Goal: Information Seeking & Learning: Learn about a topic

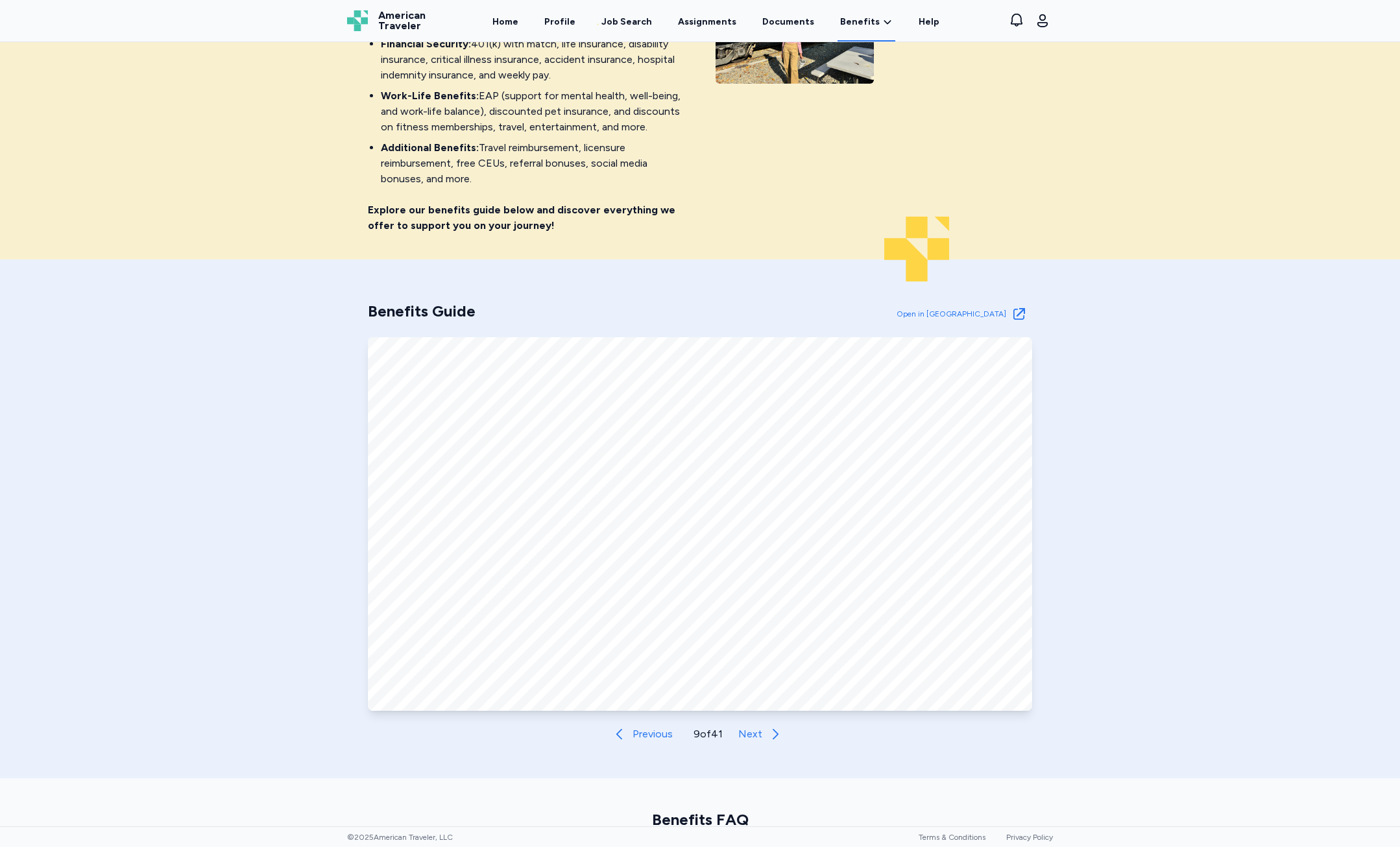
scroll to position [260, 0]
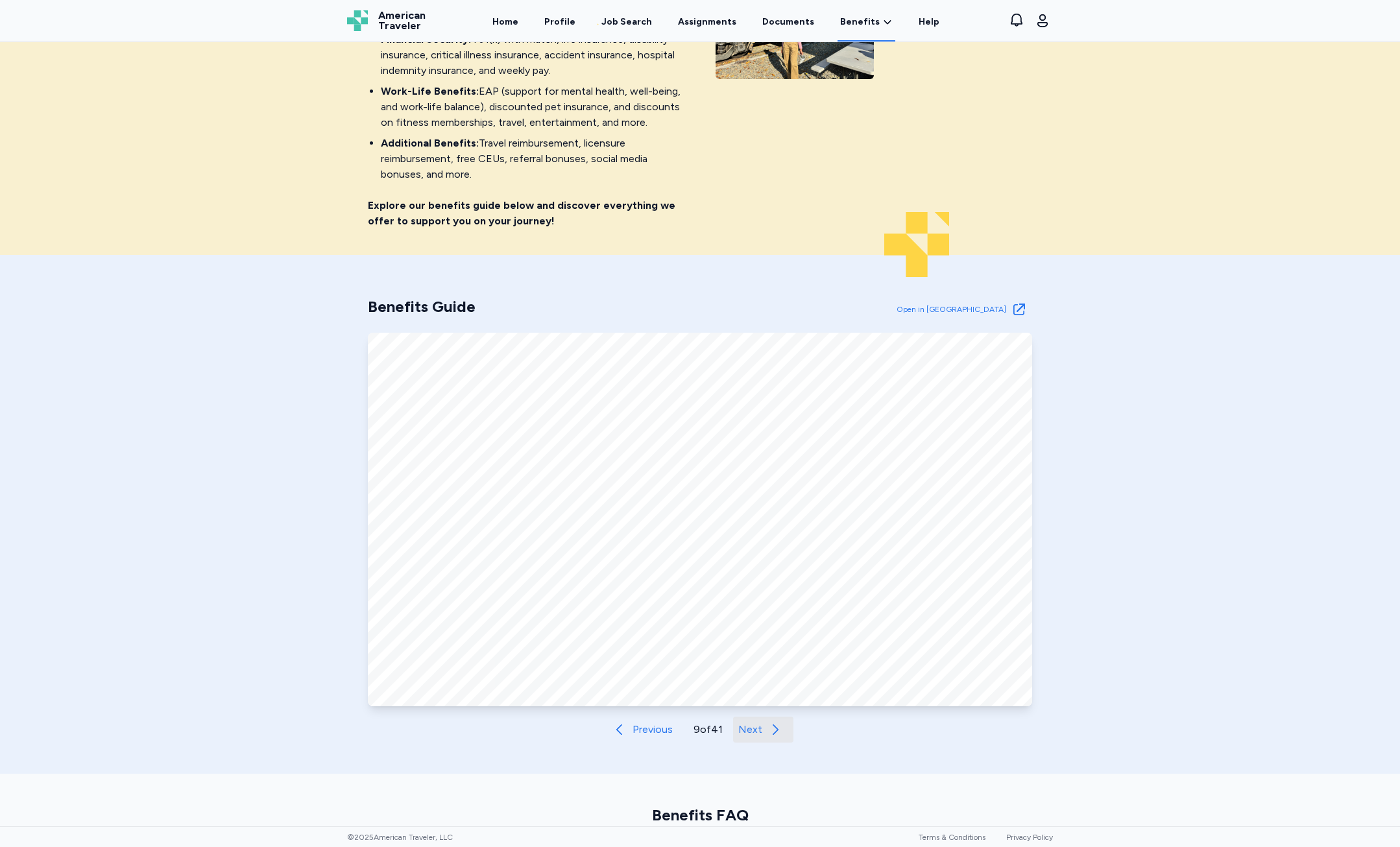
click at [747, 727] on span "Next" at bounding box center [750, 729] width 24 height 16
click at [757, 727] on span "Next" at bounding box center [753, 729] width 24 height 16
click at [756, 723] on span "Next" at bounding box center [751, 729] width 24 height 16
click at [743, 726] on span "Next" at bounding box center [752, 729] width 24 height 16
click at [760, 726] on button "Next" at bounding box center [766, 729] width 60 height 26
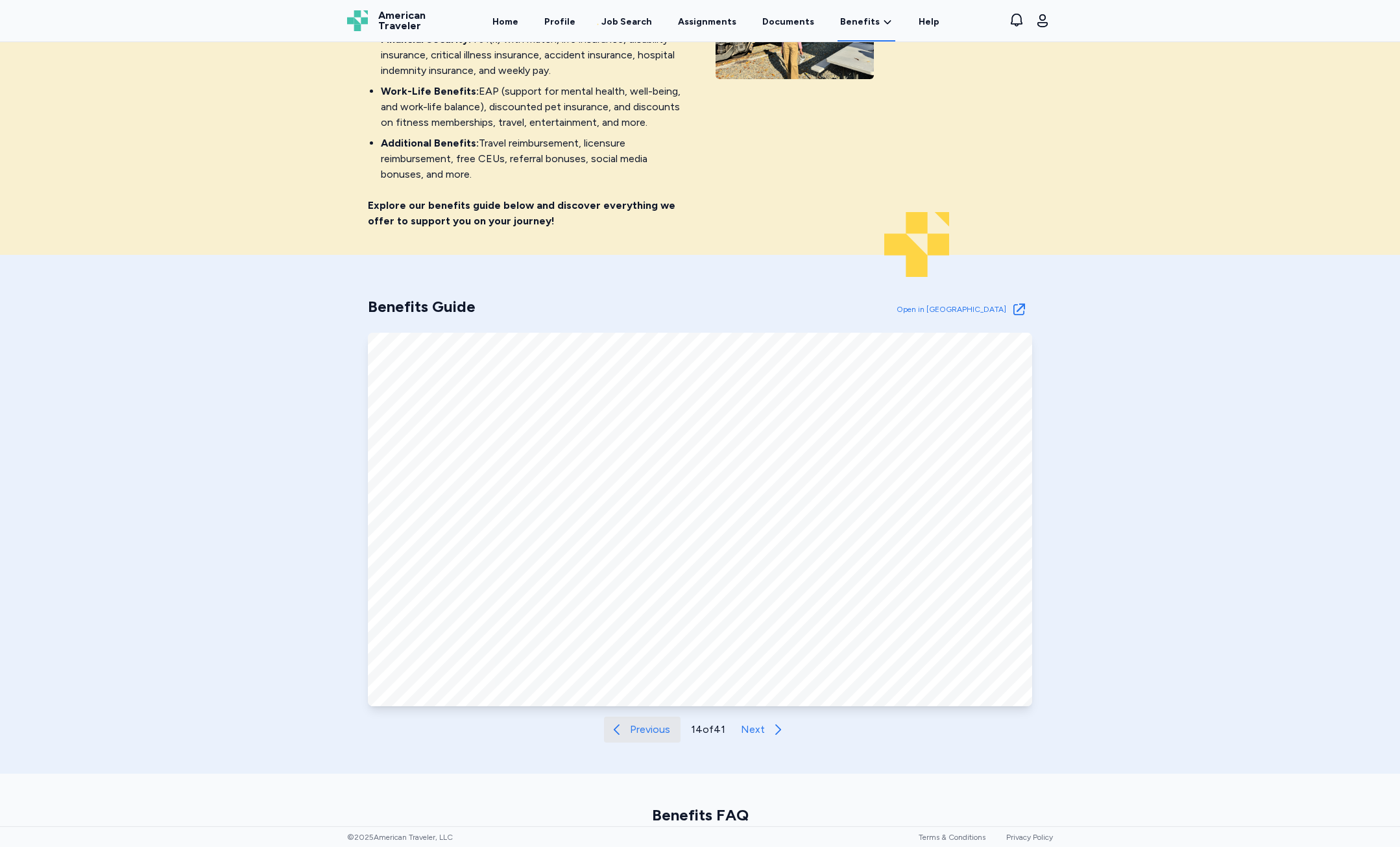
click at [631, 731] on span "Previous" at bounding box center [649, 729] width 40 height 16
click at [632, 731] on span "Previous" at bounding box center [650, 729] width 40 height 16
click at [633, 729] on span "Previous" at bounding box center [650, 729] width 40 height 16
click at [640, 722] on button "Previous" at bounding box center [643, 729] width 77 height 26
click at [615, 736] on icon at bounding box center [618, 729] width 16 height 16
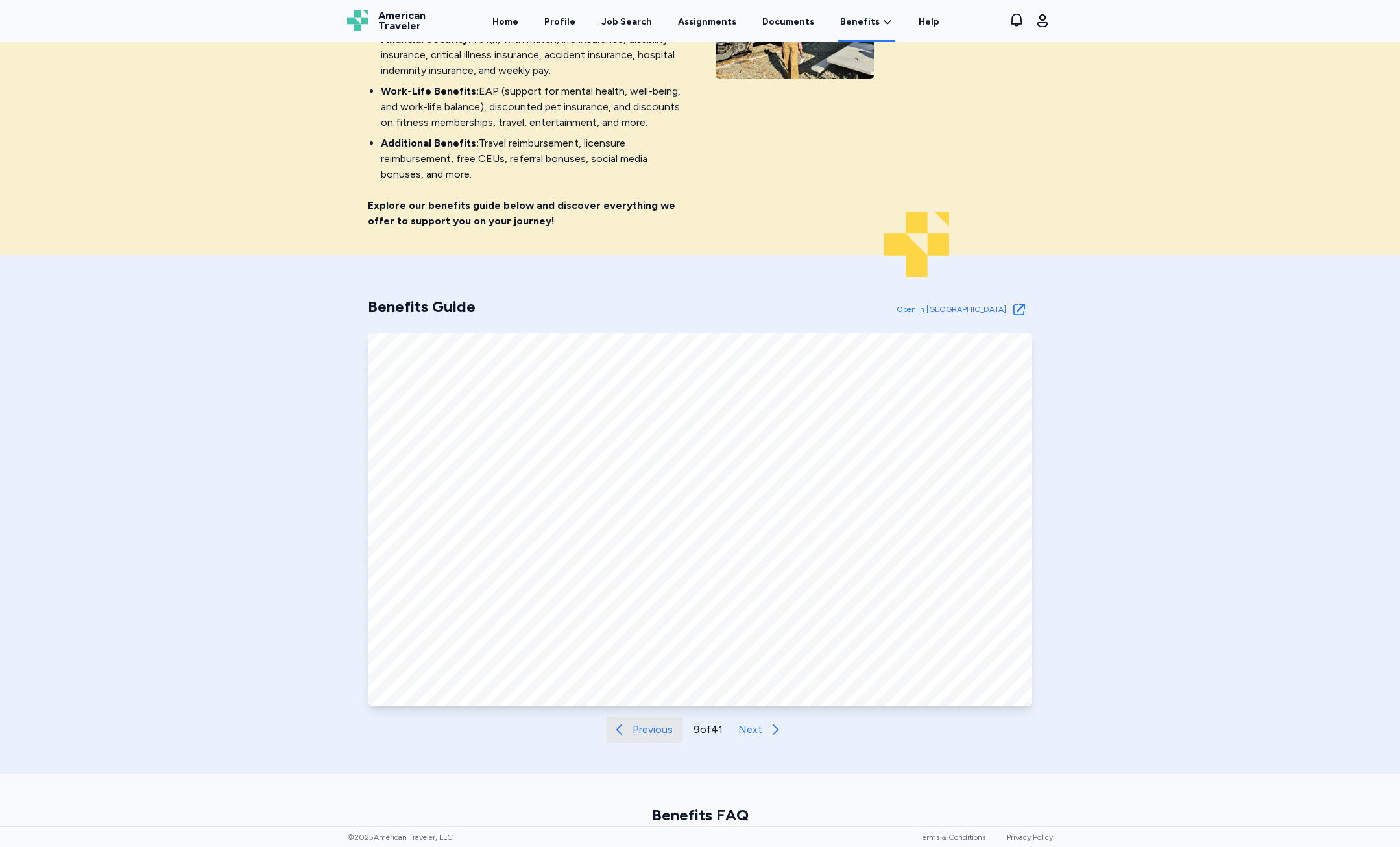
click at [615, 736] on icon at bounding box center [620, 729] width 16 height 16
click at [639, 734] on span "Previous" at bounding box center [652, 729] width 40 height 16
click at [755, 734] on span "Next" at bounding box center [750, 729] width 24 height 16
click at [780, 733] on button "Next" at bounding box center [764, 729] width 60 height 26
click at [769, 743] on div "Benefits Guide Open in New Tab Open in Tab Previous 9 of 41 Next" at bounding box center [700, 513] width 1400 height 518
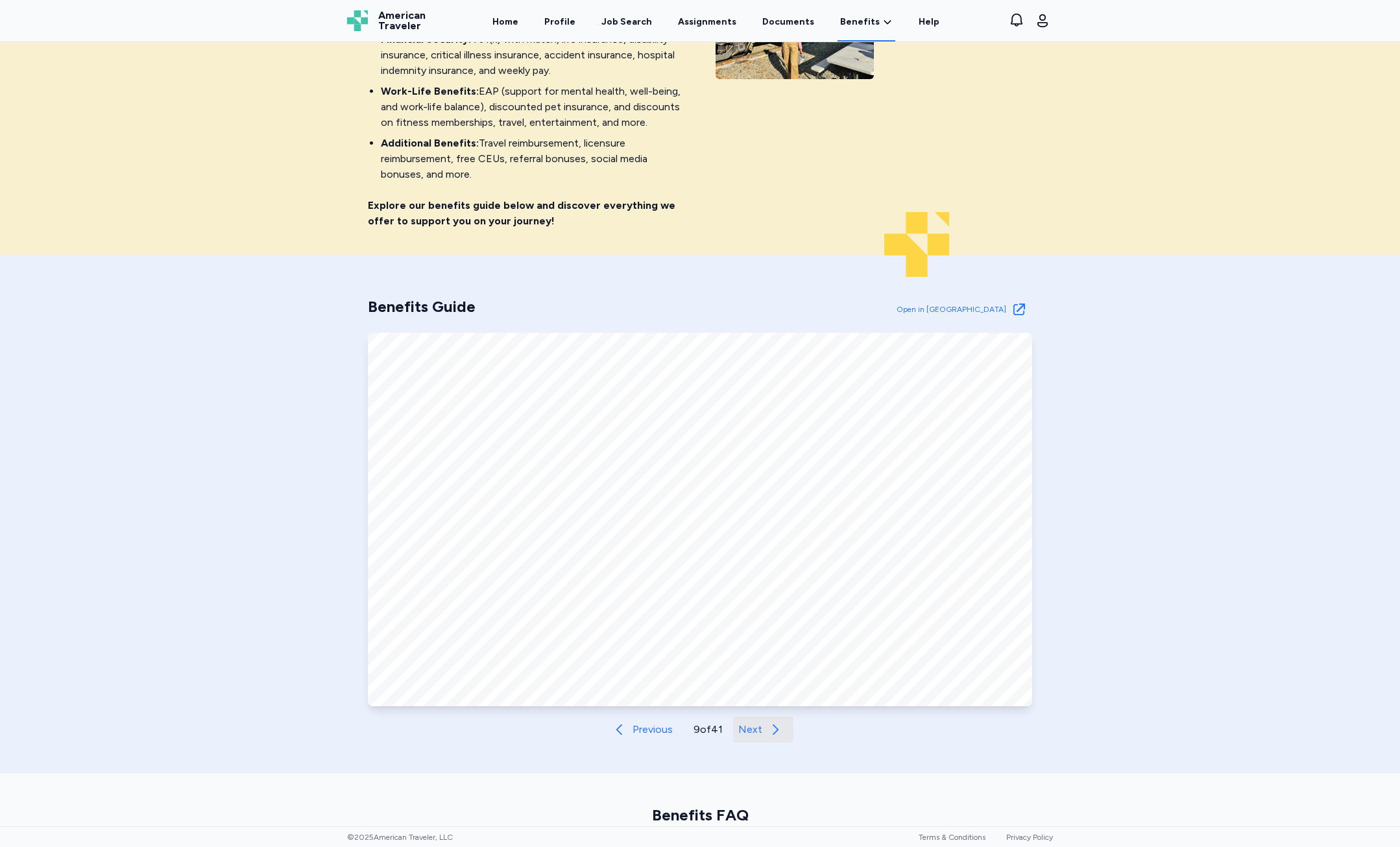
click at [755, 731] on span "Next" at bounding box center [750, 729] width 24 height 16
drag, startPoint x: 620, startPoint y: 736, endPoint x: 628, endPoint y: 750, distance: 16.1
click at [618, 750] on div "Benefits Guide Open in New Tab Open in Tab Previous 10 of 41 Next" at bounding box center [700, 513] width 1400 height 518
click at [635, 742] on button "Previous" at bounding box center [642, 729] width 77 height 26
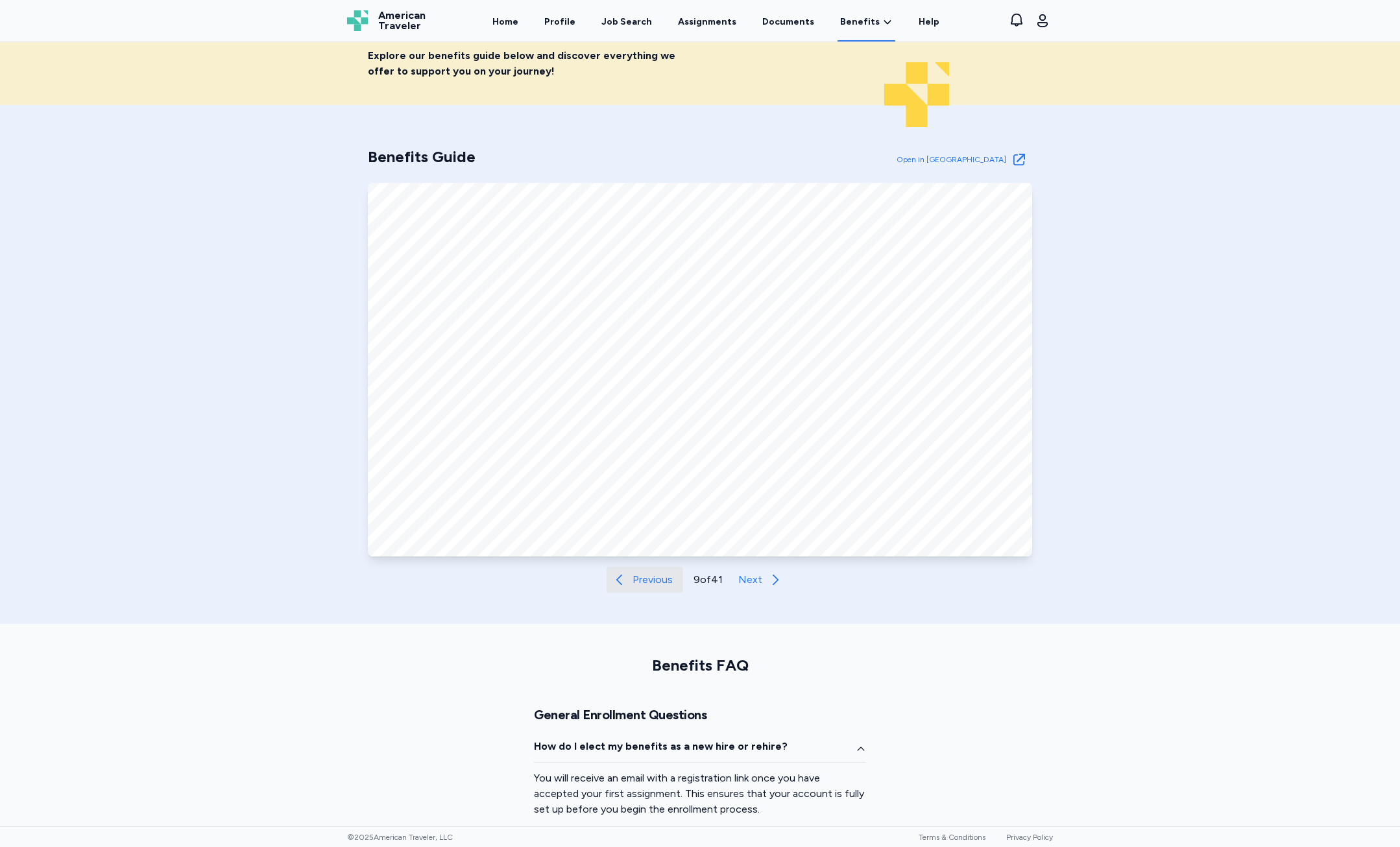
scroll to position [389, 0]
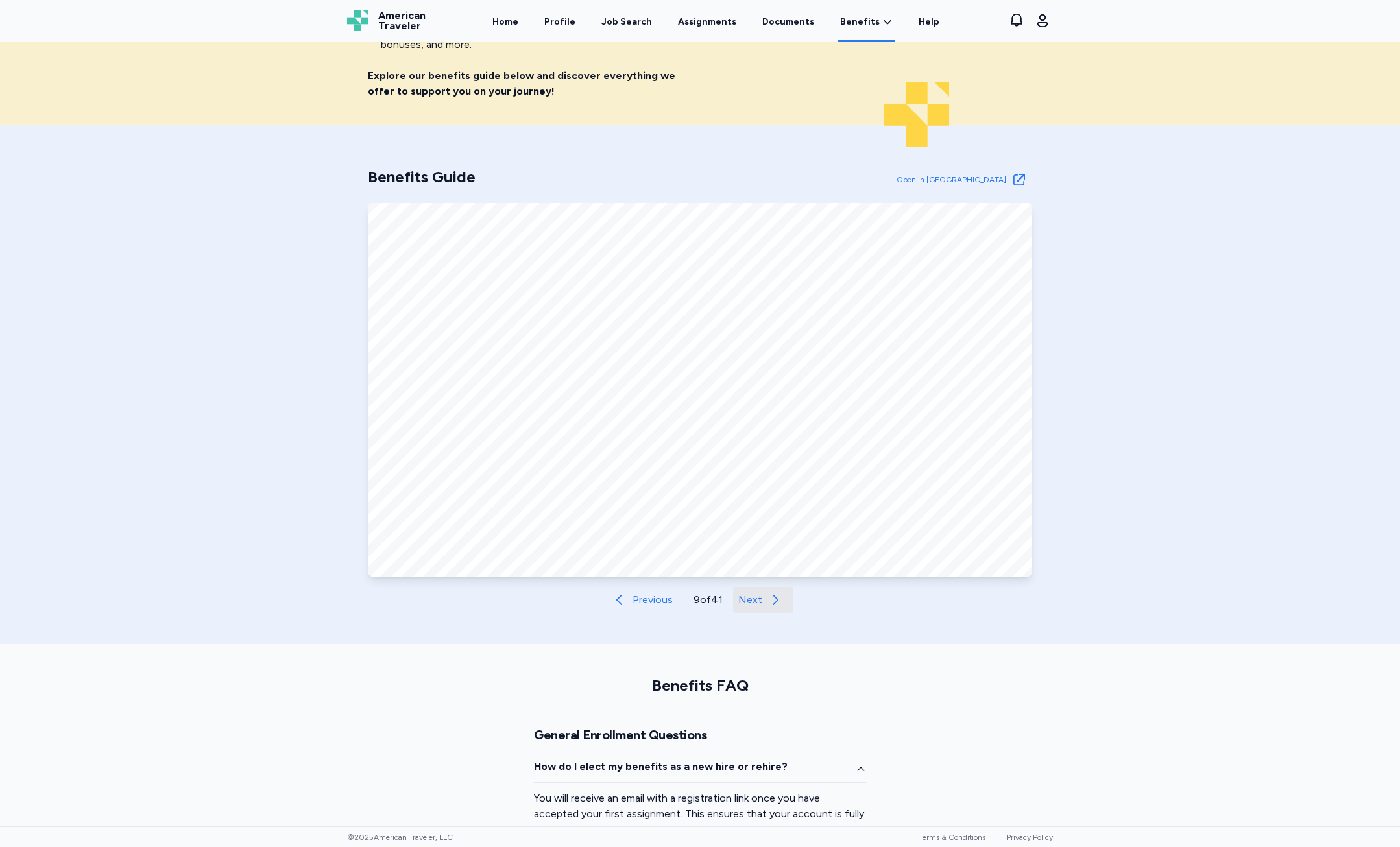
click at [768, 598] on icon at bounding box center [775, 600] width 16 height 16
click at [780, 593] on icon at bounding box center [778, 600] width 16 height 16
click at [660, 600] on span "Previous" at bounding box center [651, 600] width 40 height 16
click at [653, 598] on span "Previous" at bounding box center [650, 600] width 40 height 16
click at [747, 604] on span "Next" at bounding box center [750, 600] width 24 height 16
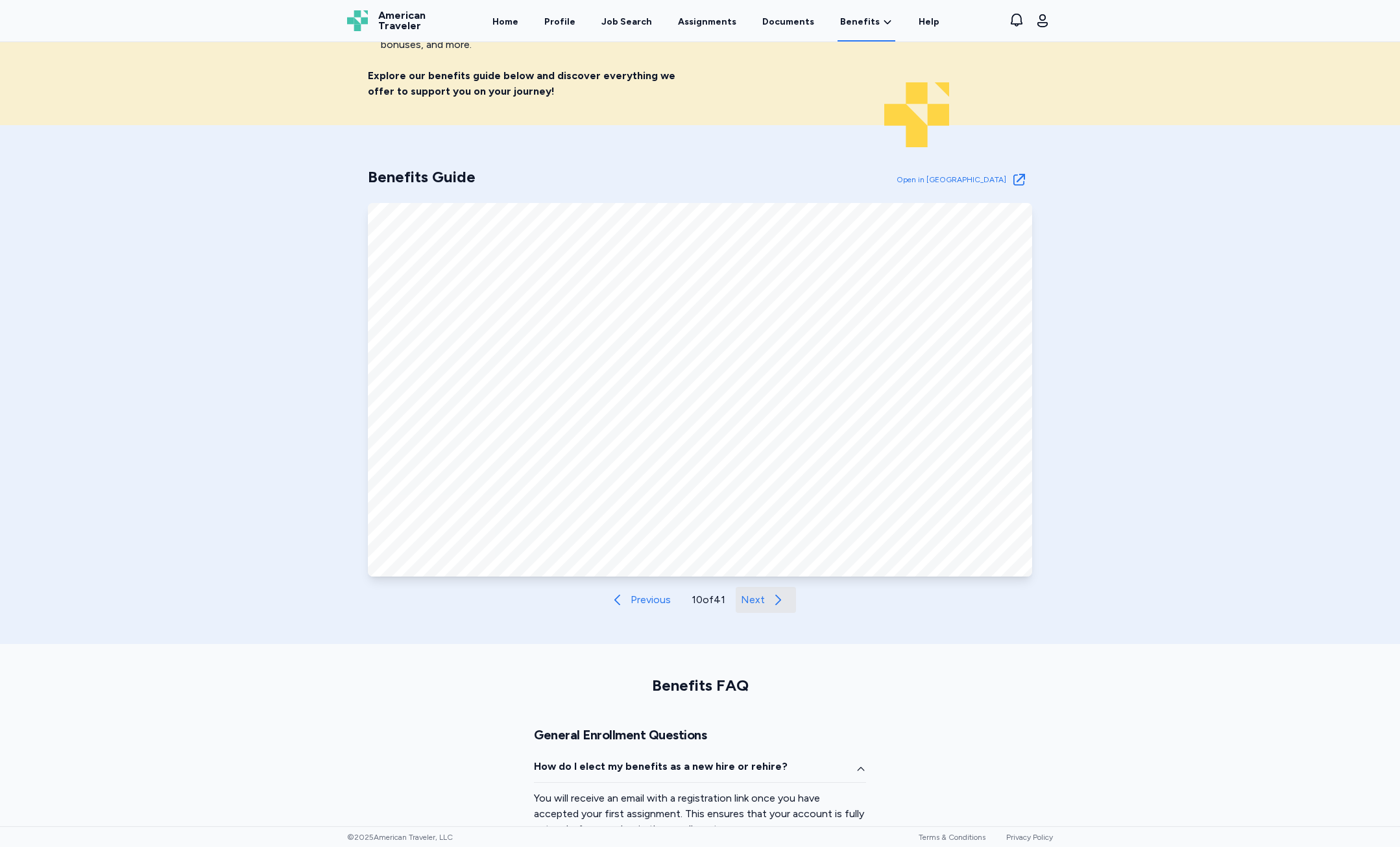
click at [736, 594] on button "Next" at bounding box center [766, 599] width 60 height 26
click at [735, 589] on button "Next" at bounding box center [765, 599] width 60 height 26
click at [762, 587] on button "Next" at bounding box center [766, 599] width 60 height 26
click at [743, 606] on span "Next" at bounding box center [752, 600] width 24 height 16
click at [675, 603] on div "Previous 14 of 41 Next" at bounding box center [700, 599] width 192 height 26
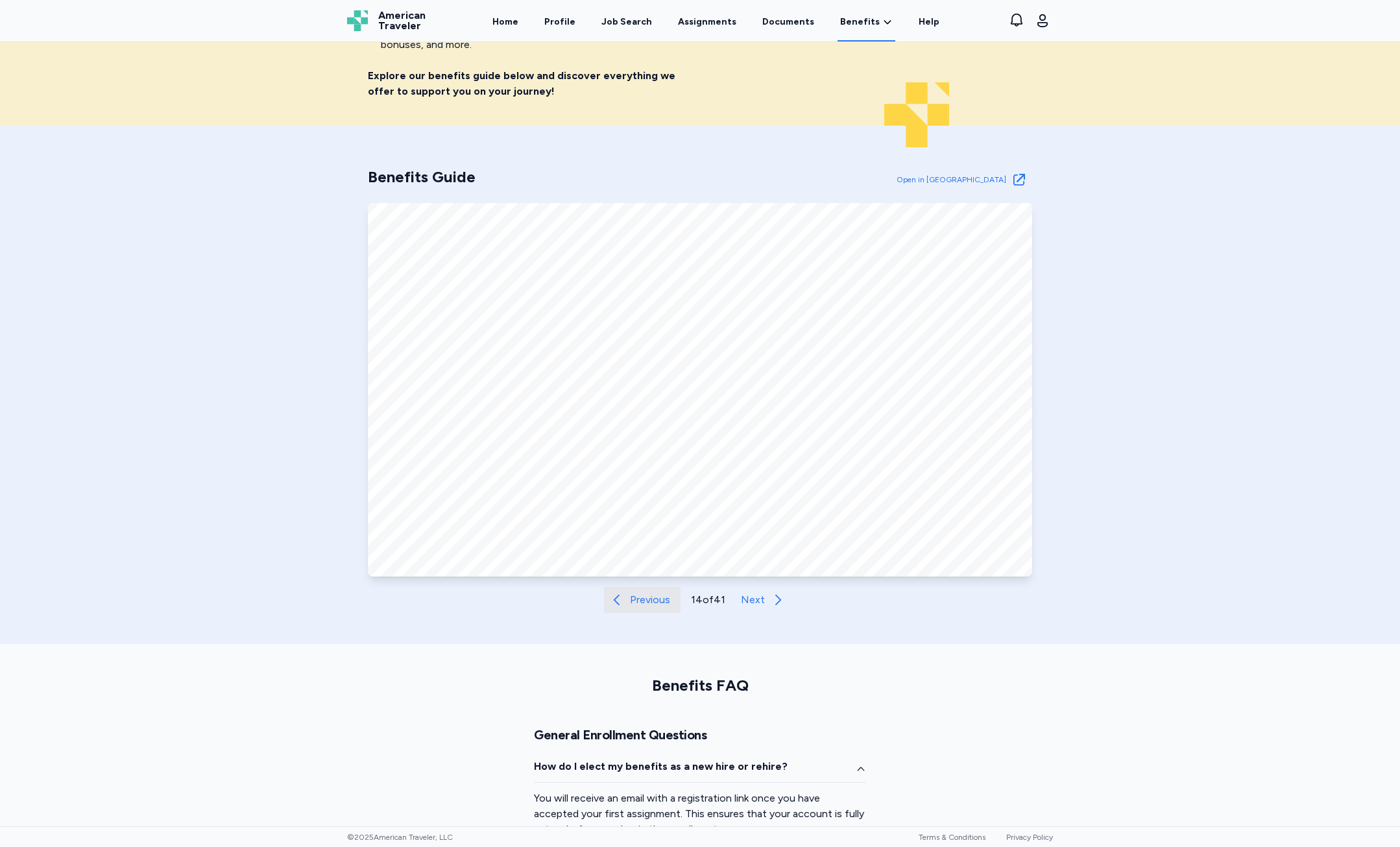
click at [644, 604] on span "Previous" at bounding box center [649, 600] width 40 height 16
click at [743, 612] on button "Next" at bounding box center [766, 599] width 60 height 26
click at [739, 609] on button "Next" at bounding box center [766, 599] width 60 height 26
click at [629, 641] on div "Benefits Guide Open in New Tab Open in Tab Previous 15 of 41 Next" at bounding box center [700, 384] width 1400 height 518
click at [621, 608] on button "Previous" at bounding box center [642, 599] width 77 height 26
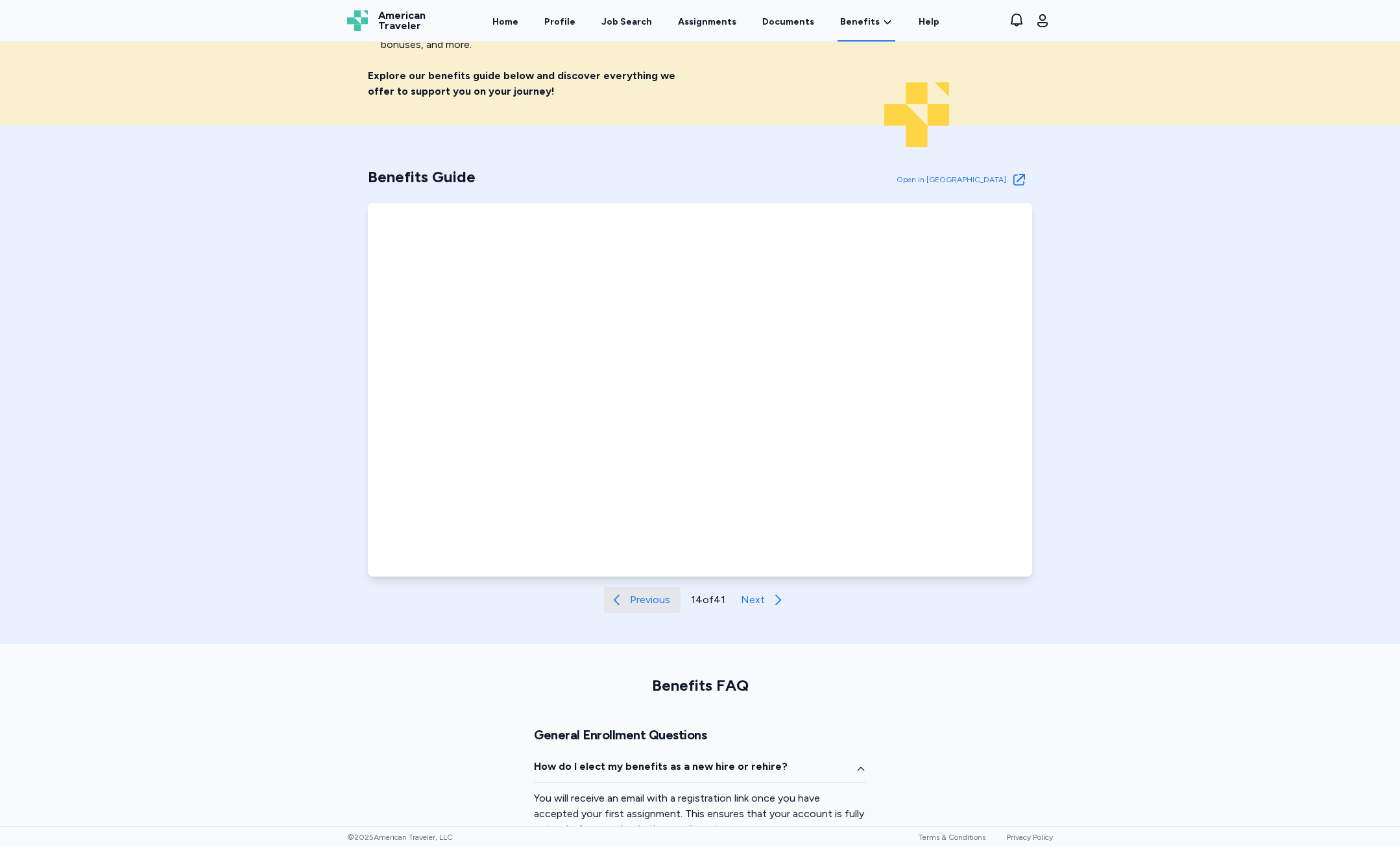
click at [621, 604] on button "Previous" at bounding box center [642, 599] width 77 height 26
click at [620, 604] on button "Previous" at bounding box center [642, 599] width 77 height 26
drag, startPoint x: 619, startPoint y: 602, endPoint x: 631, endPoint y: 602, distance: 12.0
click at [618, 602] on icon at bounding box center [618, 600] width 16 height 16
click at [635, 601] on span "Previous" at bounding box center [651, 600] width 40 height 16
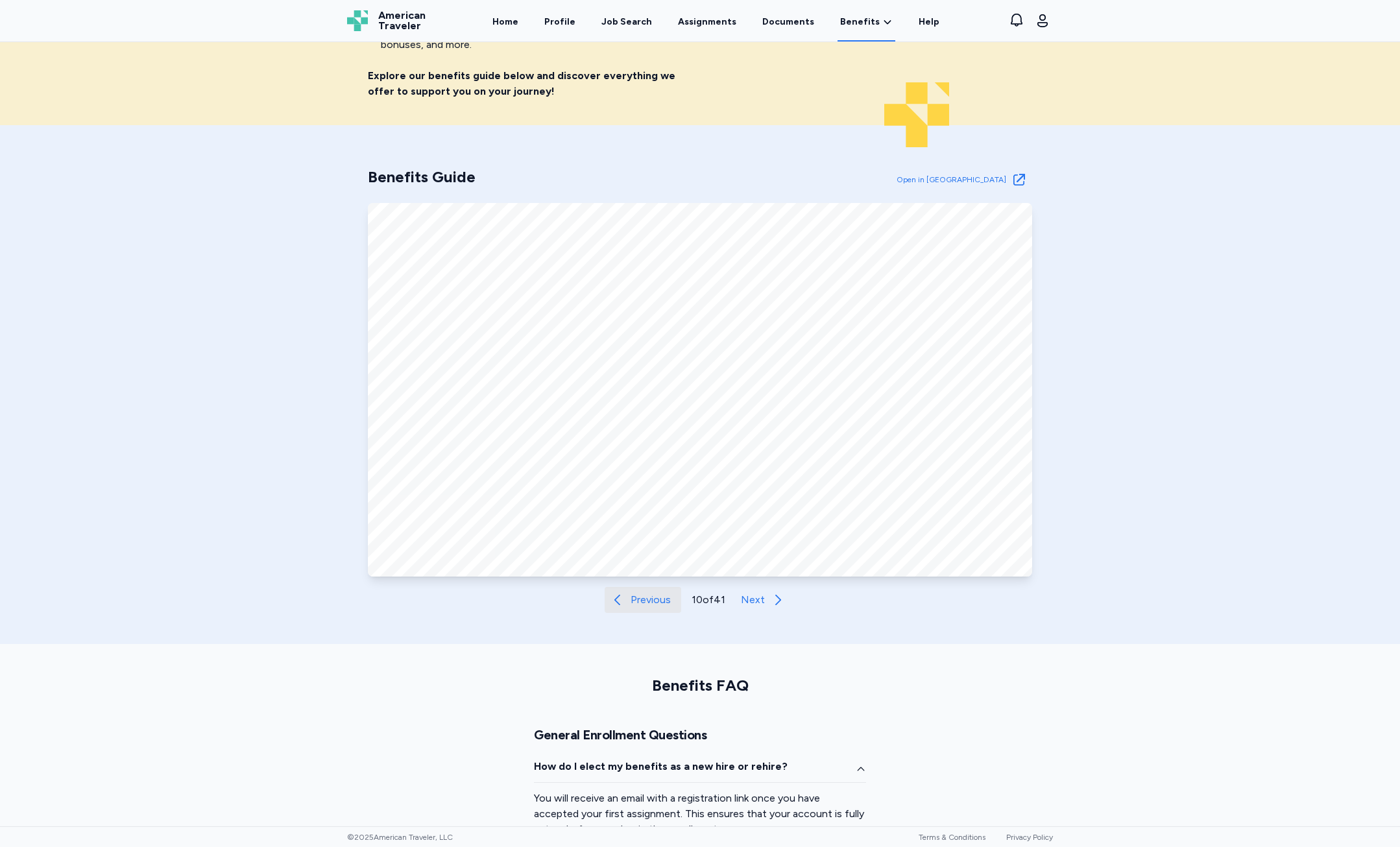
click at [634, 596] on span "Previous" at bounding box center [650, 600] width 40 height 16
click at [633, 596] on span "Previous" at bounding box center [652, 600] width 40 height 16
click at [757, 608] on button "Next" at bounding box center [764, 599] width 60 height 26
drag, startPoint x: 681, startPoint y: 582, endPoint x: 755, endPoint y: 609, distance: 78.8
click at [800, 616] on div "Benefits Guide Open in New Tab Open in Tab Previous 9 of 41 Next" at bounding box center [700, 384] width 1400 height 518
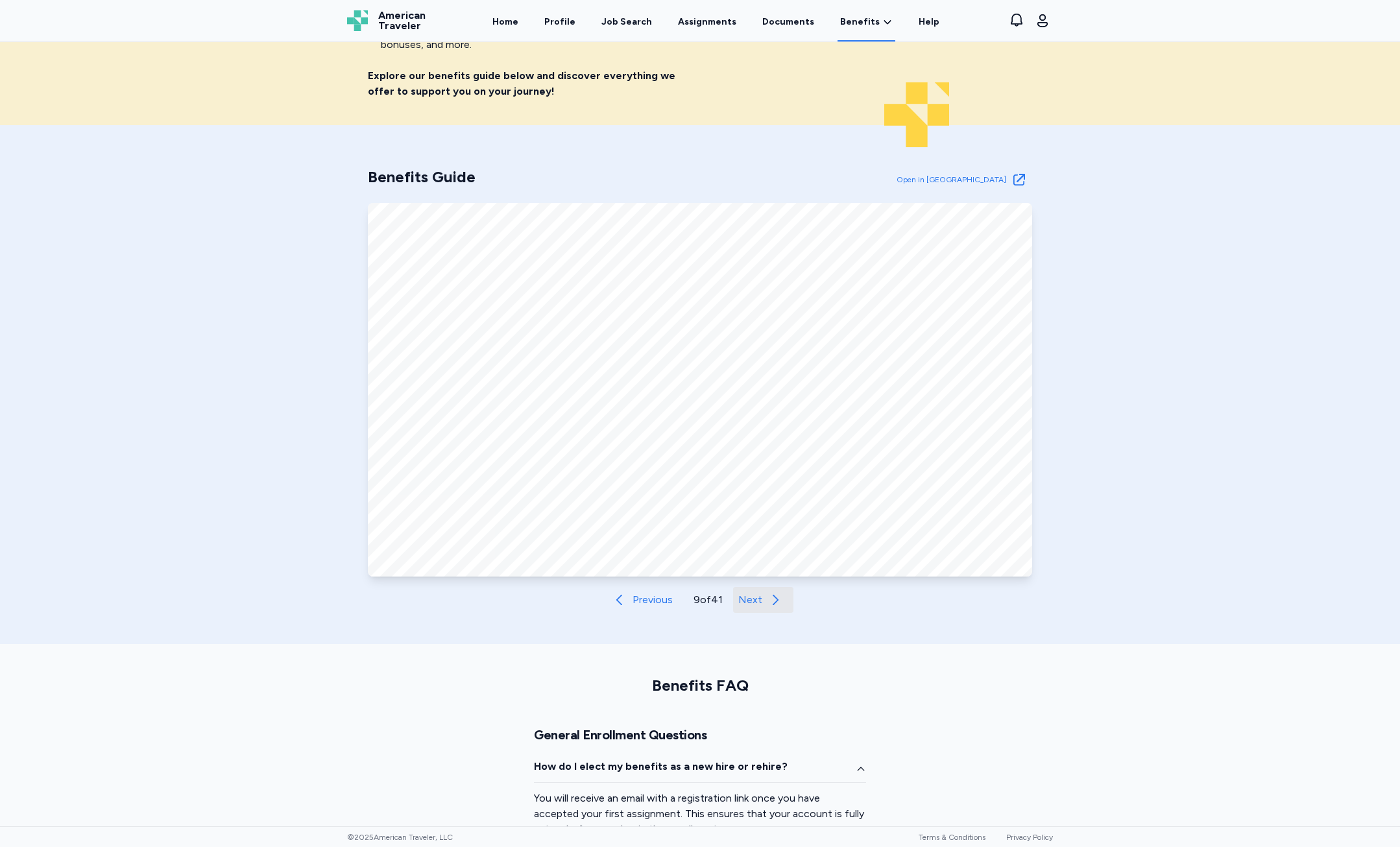
click at [738, 606] on span "Next" at bounding box center [750, 600] width 24 height 16
click at [743, 597] on span "Next" at bounding box center [753, 600] width 24 height 16
click at [669, 606] on button "Previous" at bounding box center [643, 599] width 77 height 26
click at [646, 606] on span "Previous" at bounding box center [650, 600] width 40 height 16
click at [751, 602] on span "Next" at bounding box center [750, 600] width 24 height 16
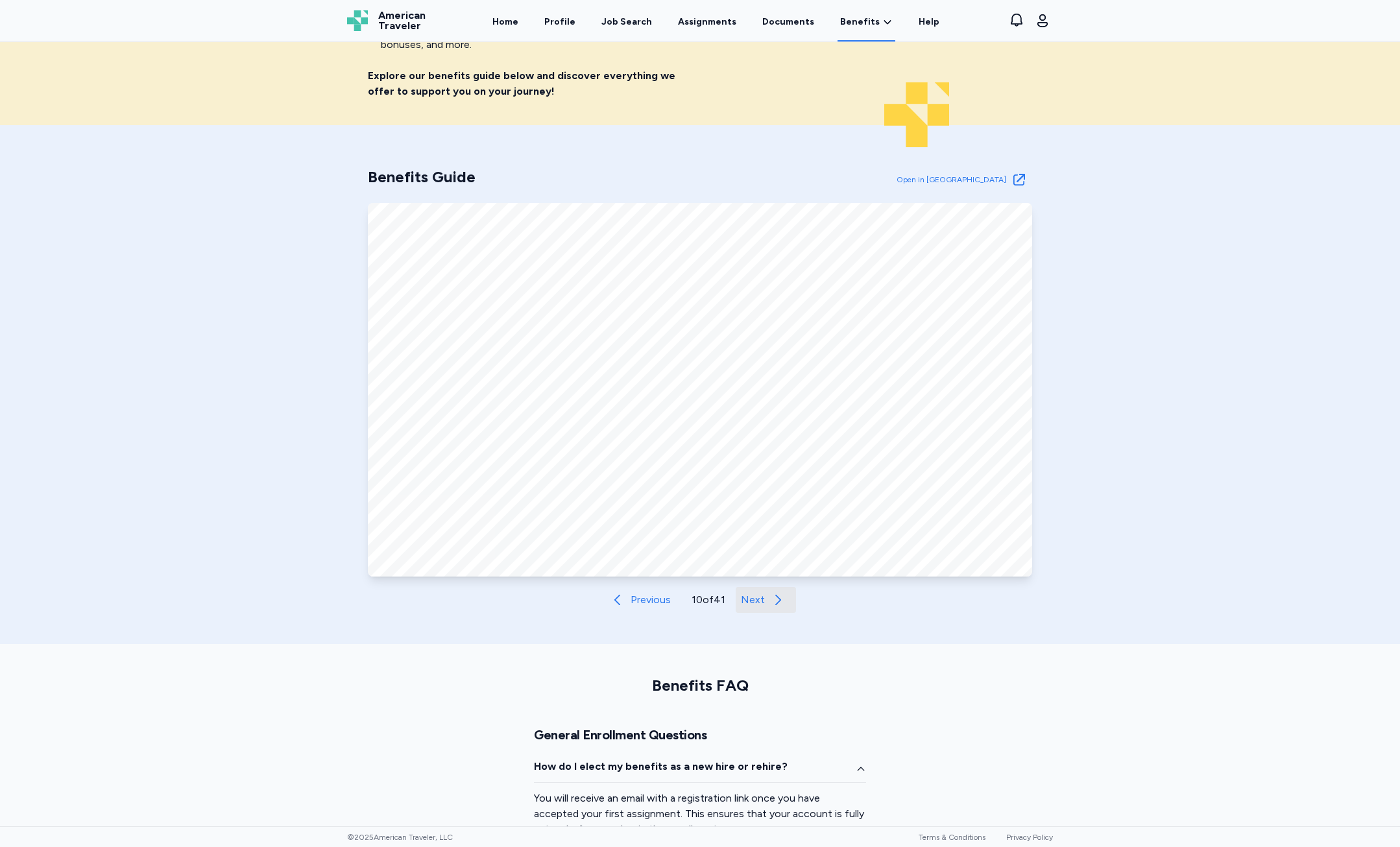
click at [748, 602] on span "Next" at bounding box center [753, 600] width 24 height 16
click at [748, 602] on span "Next" at bounding box center [751, 600] width 24 height 16
click at [747, 602] on span "Next" at bounding box center [752, 600] width 24 height 16
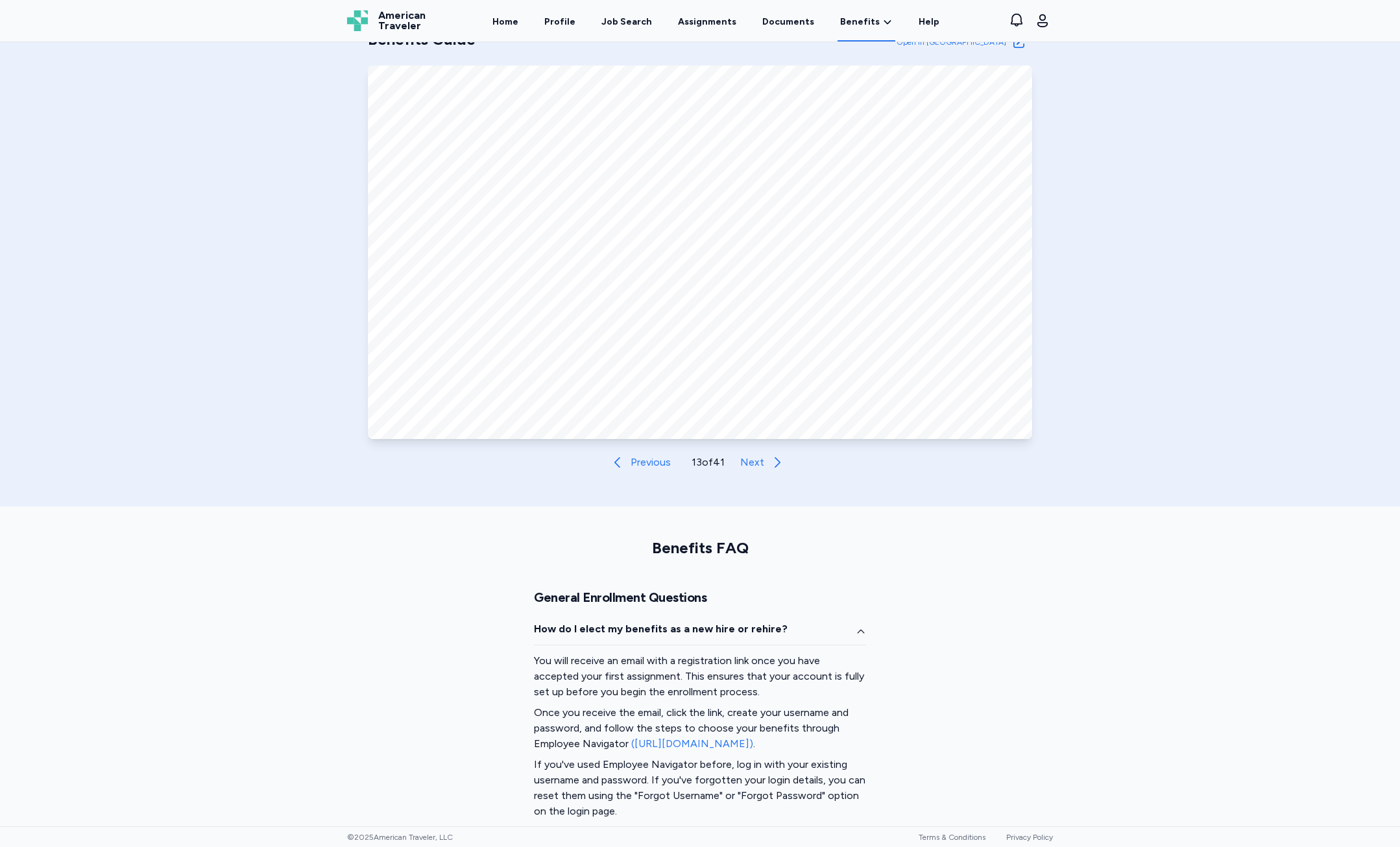
scroll to position [518, 0]
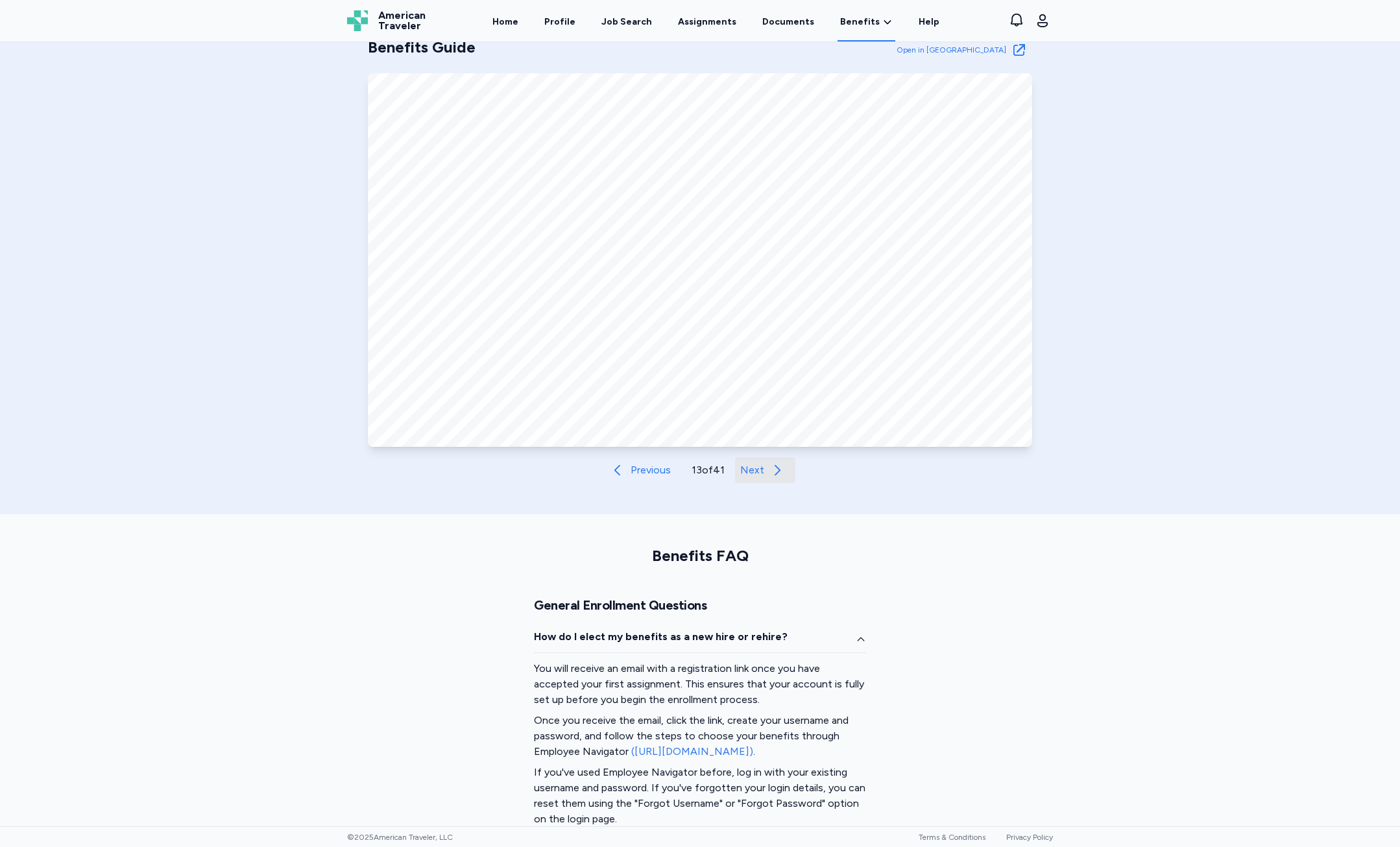
click at [745, 481] on button "Next" at bounding box center [766, 470] width 60 height 26
click at [625, 471] on button "Previous" at bounding box center [642, 470] width 77 height 26
click at [772, 481] on button "Next" at bounding box center [766, 470] width 60 height 26
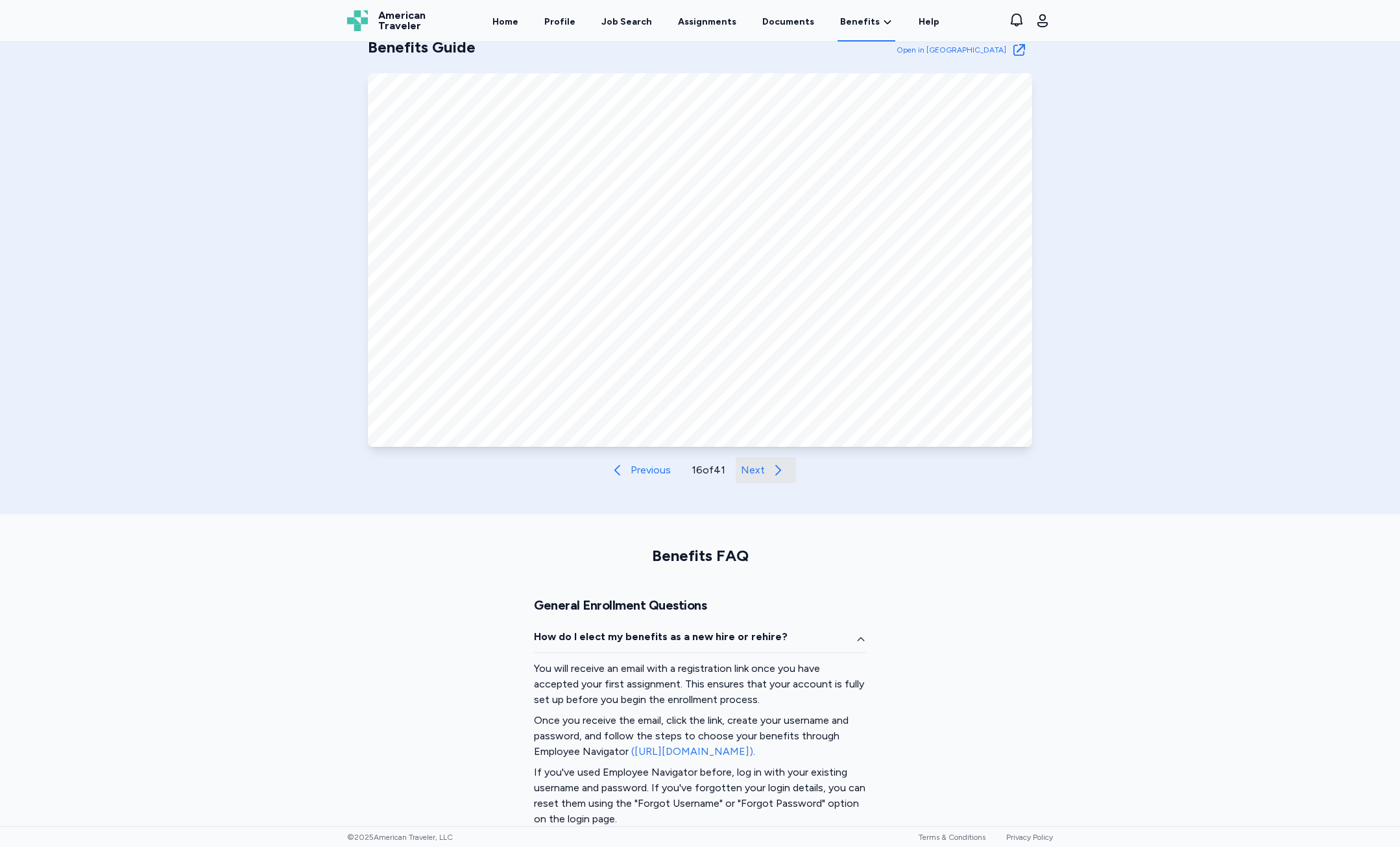
click at [761, 480] on button "Next" at bounding box center [766, 470] width 60 height 26
click at [758, 480] on button "Next" at bounding box center [766, 470] width 60 height 26
click at [753, 472] on span "Next" at bounding box center [753, 470] width 24 height 16
click at [751, 464] on span "Next" at bounding box center [753, 470] width 24 height 16
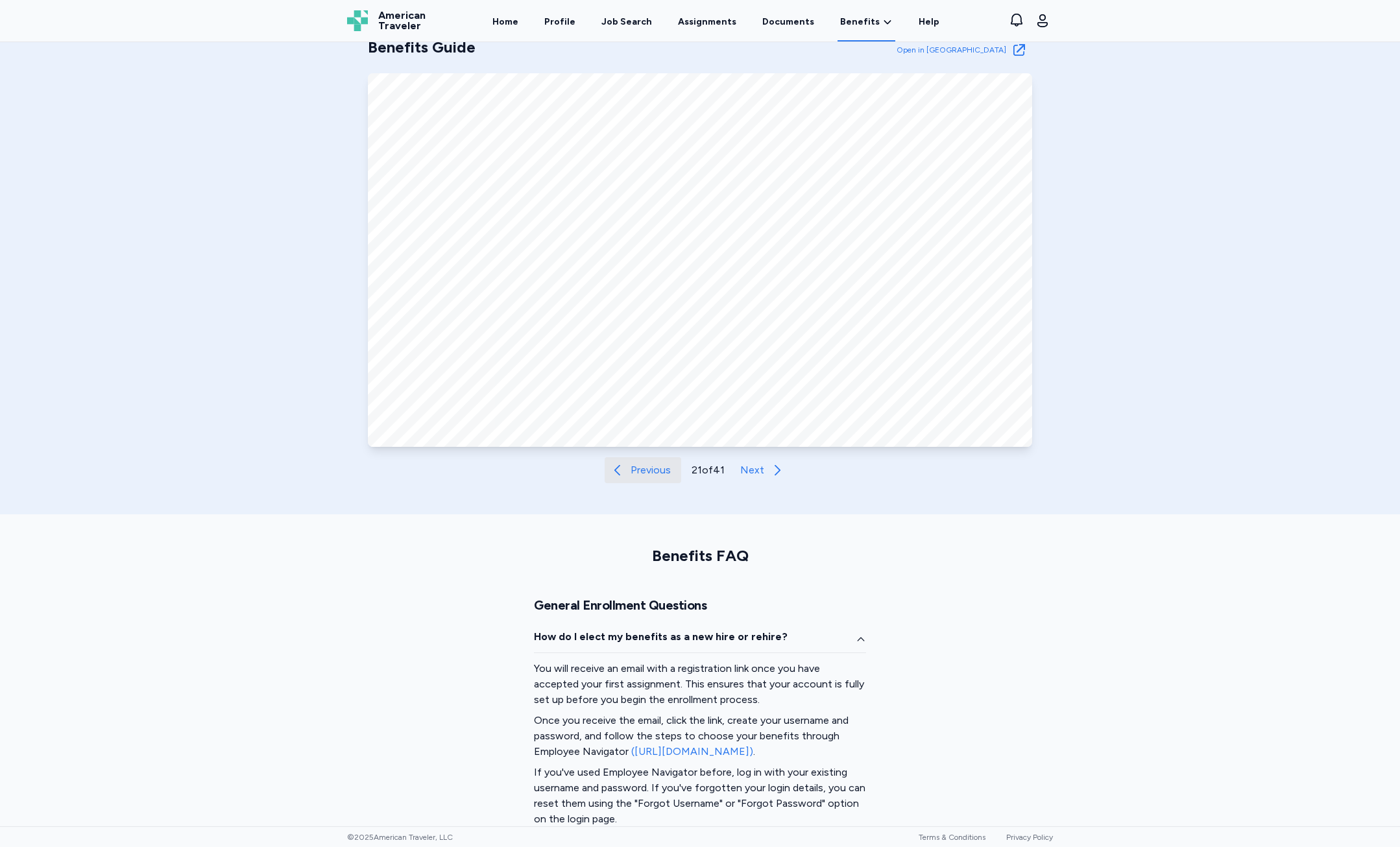
drag, startPoint x: 646, startPoint y: 472, endPoint x: 751, endPoint y: 504, distance: 109.8
click at [646, 472] on span "Previous" at bounding box center [650, 470] width 40 height 16
click at [737, 474] on button "Next" at bounding box center [767, 470] width 60 height 26
click at [743, 492] on div "Benefits Guide Open in New Tab Open in Tab Previous 21 of 41 Next" at bounding box center [700, 254] width 1400 height 518
click at [758, 483] on div "Benefits Guide Open in New Tab Open in Tab Previous 21 of 41 Next" at bounding box center [700, 254] width 1400 height 518
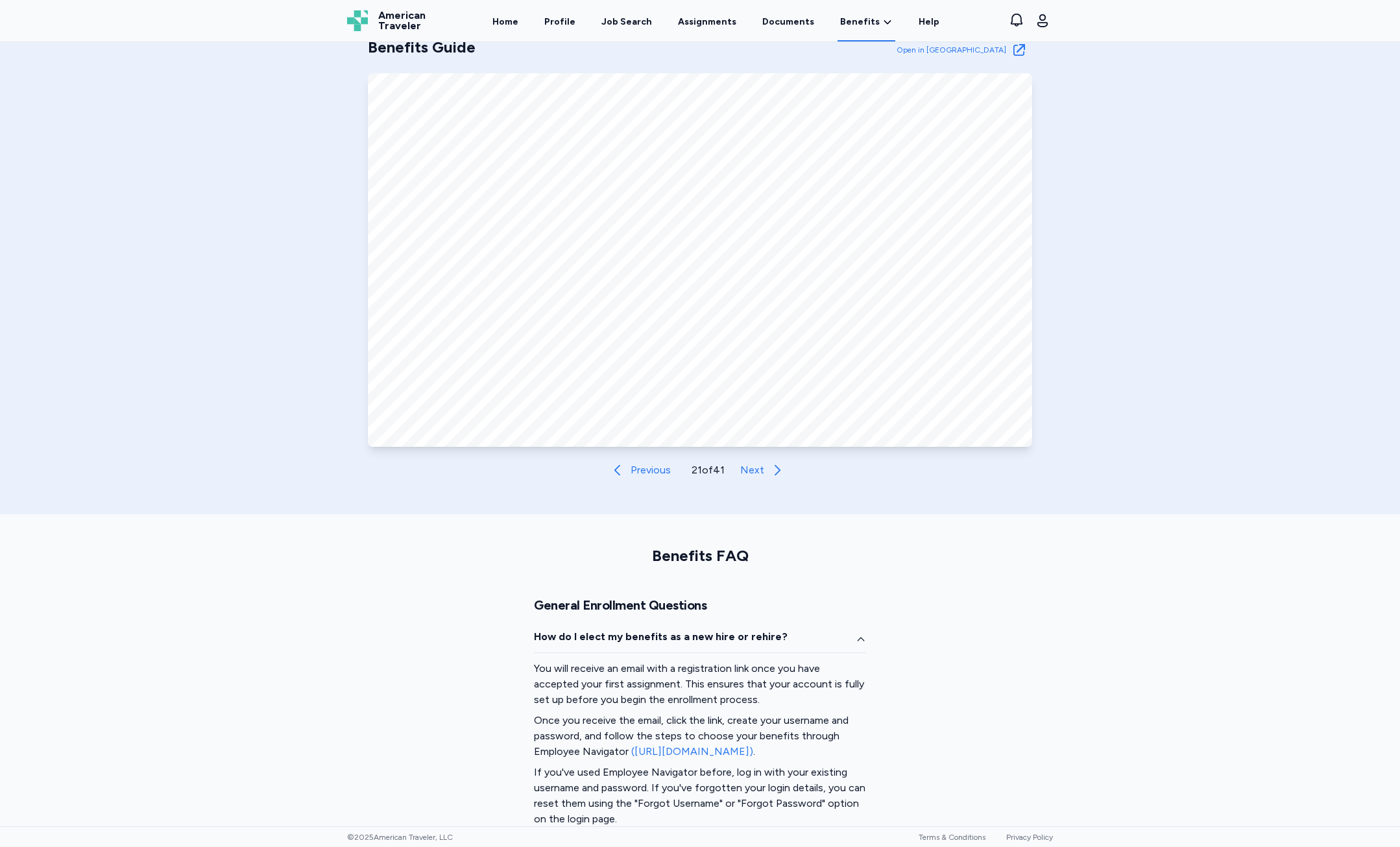
click at [759, 479] on button "Next" at bounding box center [766, 470] width 60 height 26
click at [771, 472] on icon at bounding box center [778, 470] width 16 height 16
click at [778, 482] on button "Next" at bounding box center [766, 470] width 60 height 26
click at [766, 481] on button "Next" at bounding box center [767, 470] width 60 height 26
click at [761, 480] on button "Next" at bounding box center [766, 470] width 60 height 26
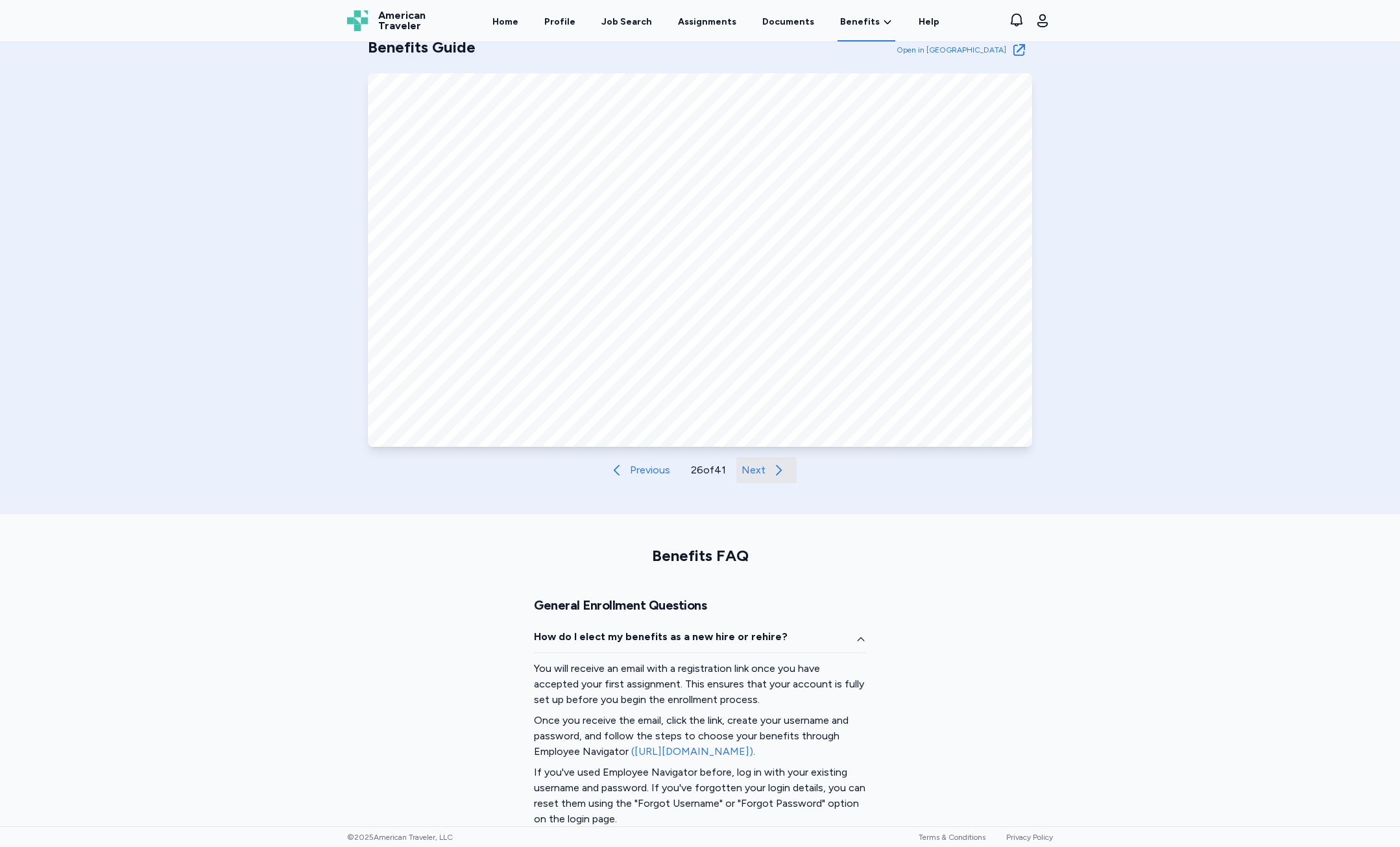
click at [761, 480] on button "Next" at bounding box center [767, 470] width 60 height 26
click at [747, 479] on button "Next" at bounding box center [766, 470] width 60 height 26
click at [745, 479] on button "Next" at bounding box center [767, 470] width 60 height 26
click at [767, 485] on div "Benefits Guide Open in New Tab Open in Tab Previous 29 of 41 Next" at bounding box center [700, 254] width 1400 height 518
drag, startPoint x: 759, startPoint y: 482, endPoint x: 756, endPoint y: 475, distance: 7.6
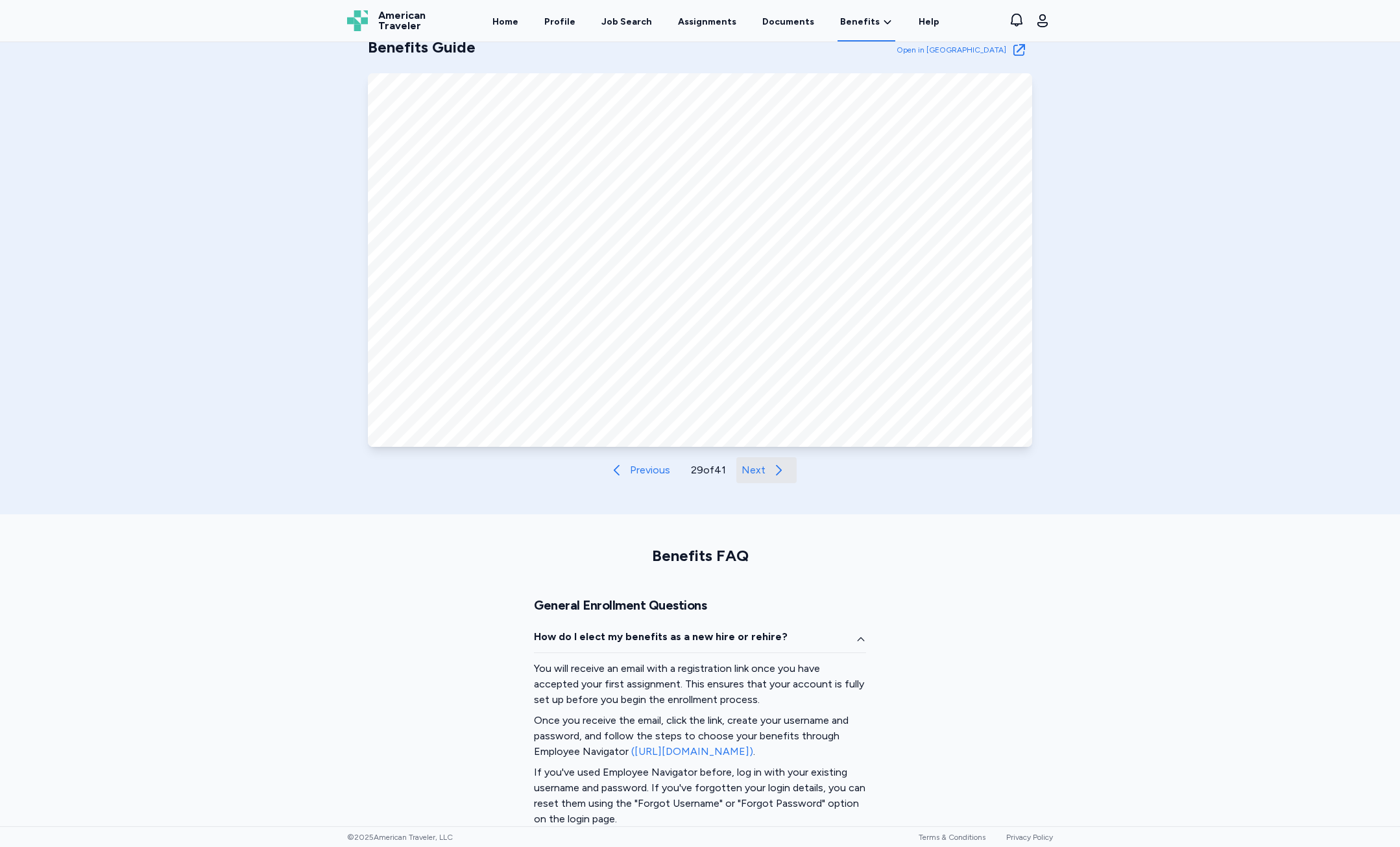
click at [755, 476] on button "Next" at bounding box center [767, 470] width 60 height 26
click at [756, 473] on span "Next" at bounding box center [753, 470] width 24 height 16
click at [756, 472] on span "Next" at bounding box center [752, 470] width 24 height 16
click at [756, 472] on span "Next" at bounding box center [753, 470] width 24 height 16
click at [753, 470] on span "Next" at bounding box center [753, 470] width 24 height 16
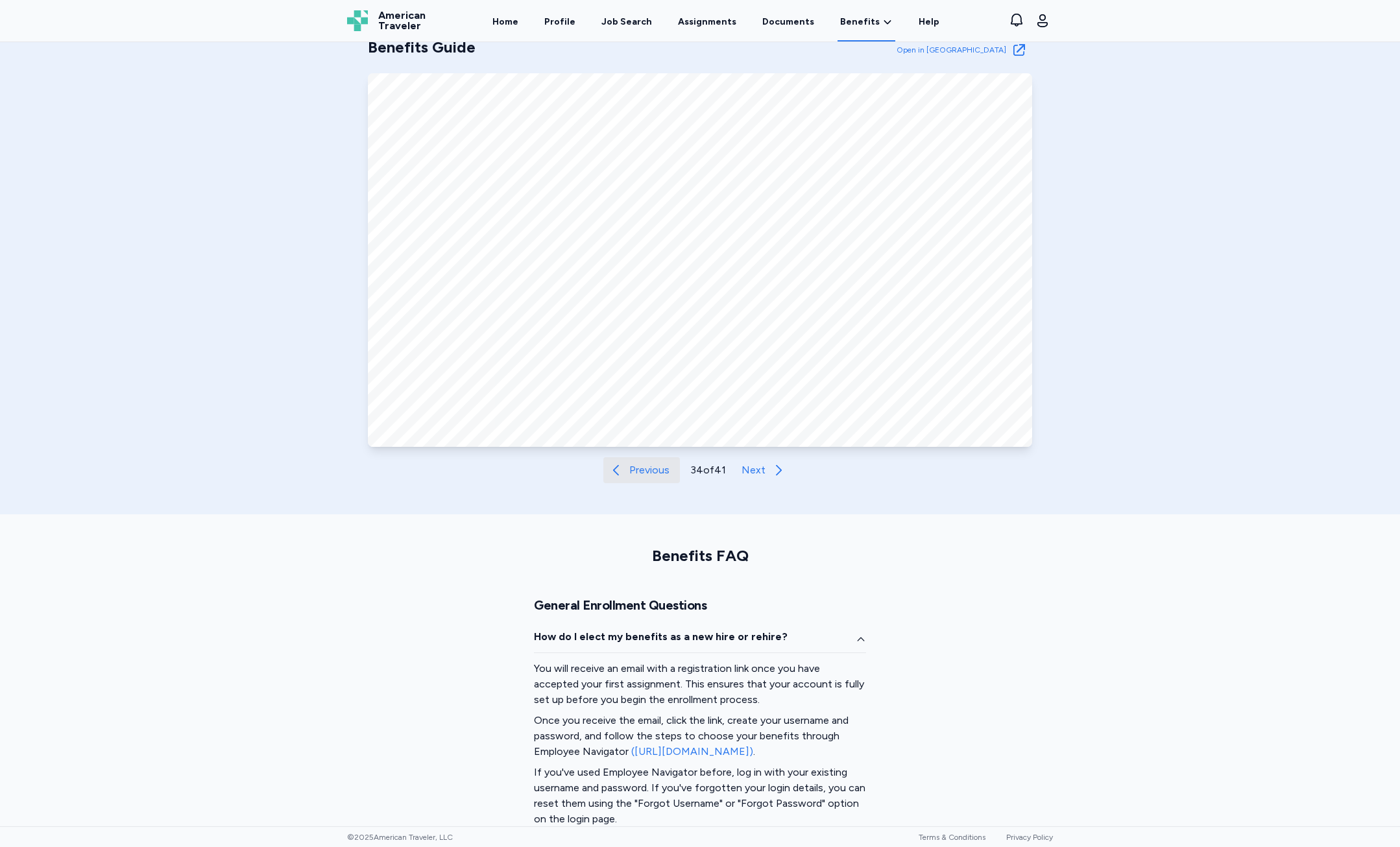
click at [637, 472] on span "Previous" at bounding box center [649, 470] width 40 height 16
click at [636, 472] on span "Previous" at bounding box center [649, 470] width 40 height 16
click at [636, 472] on span "Previous" at bounding box center [650, 470] width 40 height 16
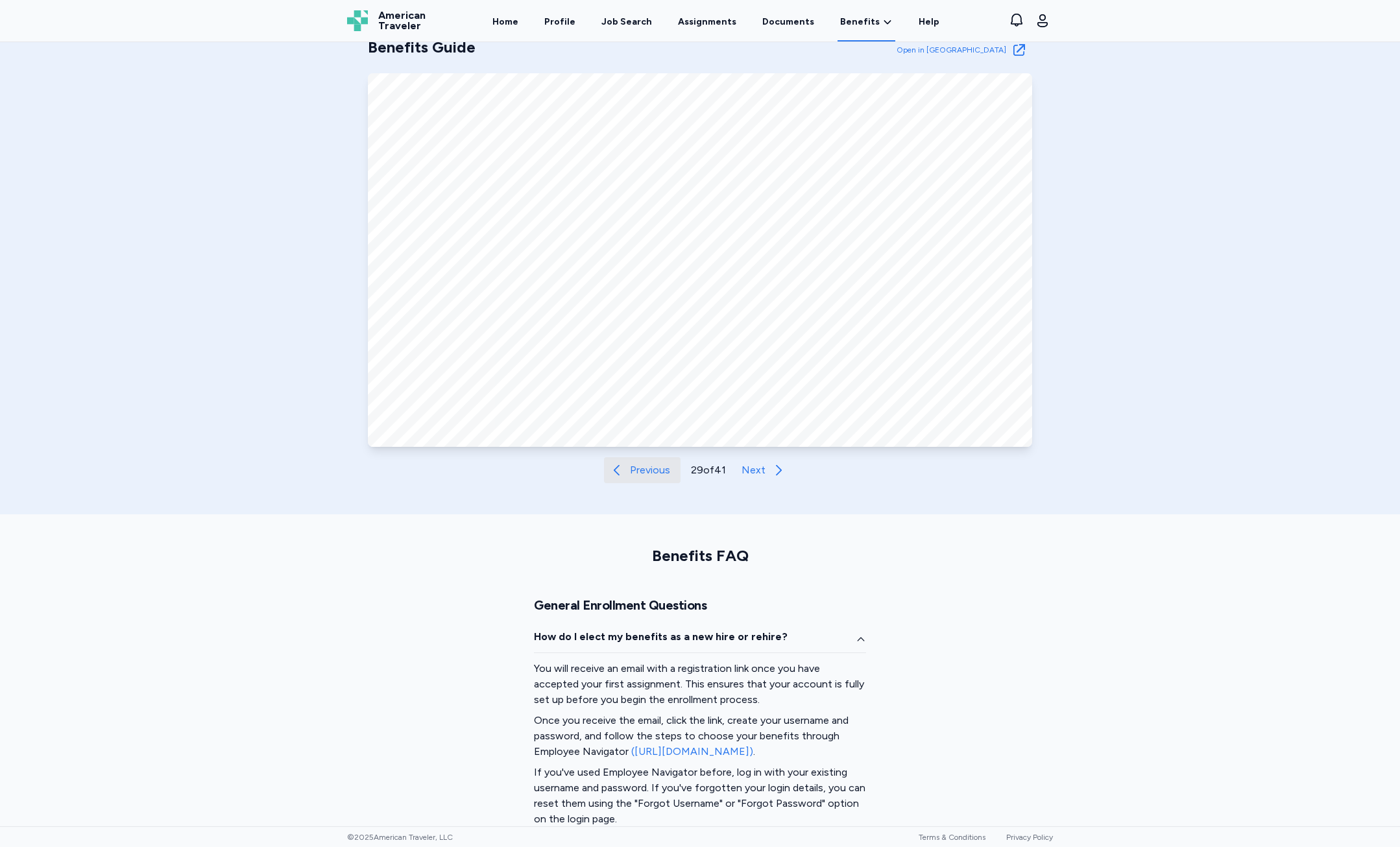
click at [636, 472] on span "Previous" at bounding box center [649, 470] width 40 height 16
click at [635, 472] on span "Previous" at bounding box center [649, 470] width 40 height 16
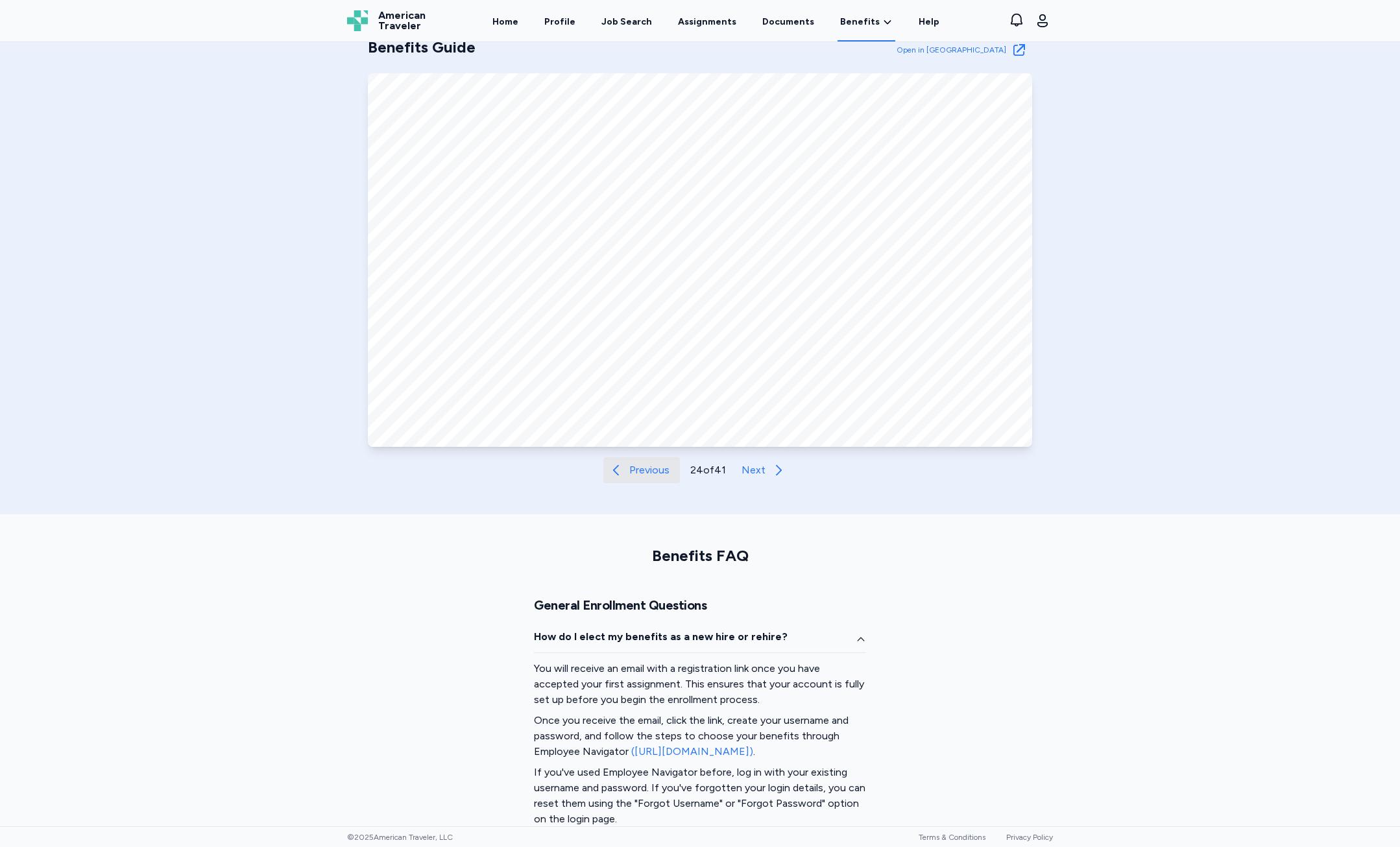
click at [635, 474] on span "Previous" at bounding box center [649, 470] width 40 height 16
click at [635, 474] on span "Previous" at bounding box center [650, 470] width 40 height 16
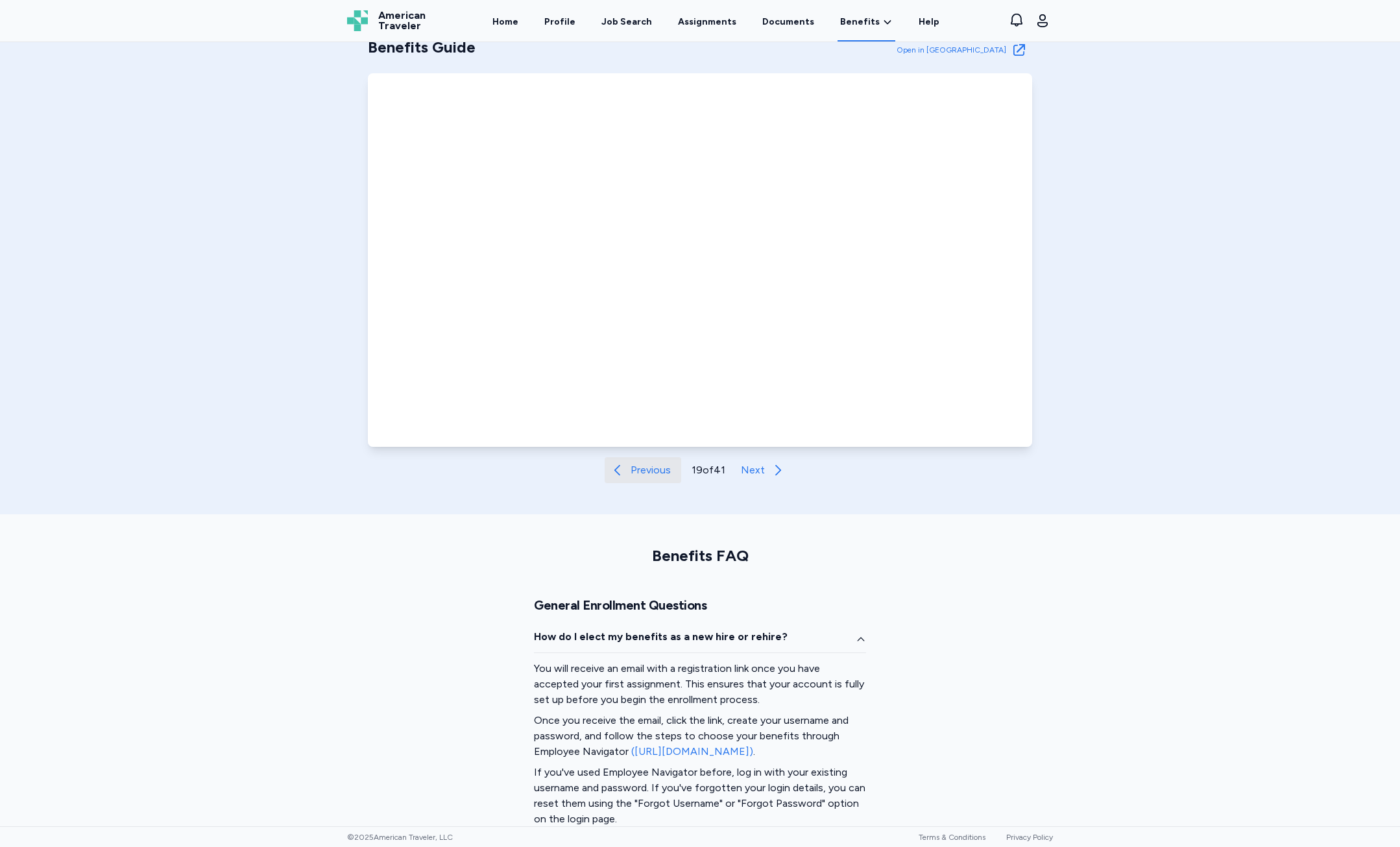
click at [635, 474] on span "Previous" at bounding box center [650, 470] width 40 height 16
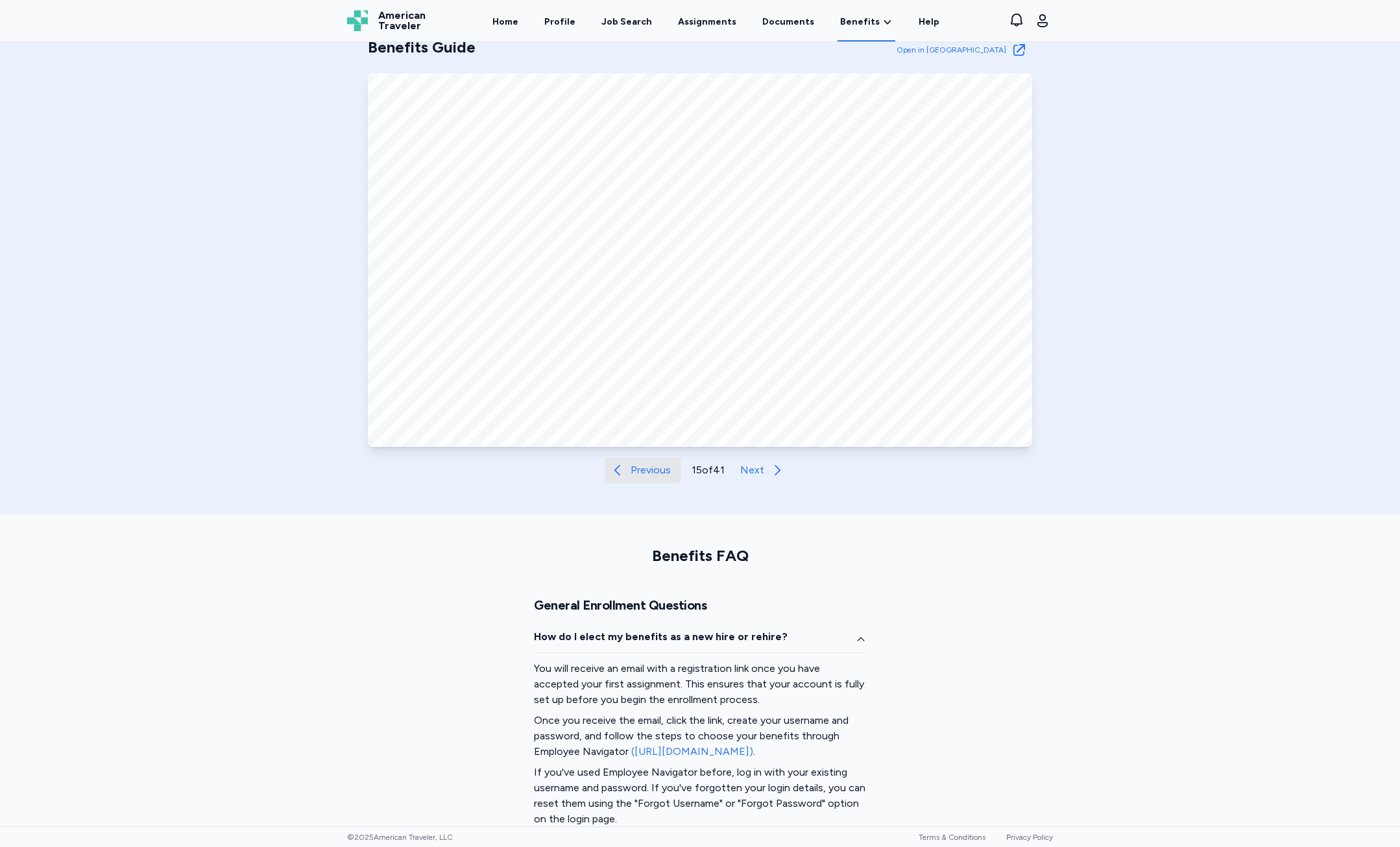
click at [635, 474] on span "Previous" at bounding box center [650, 470] width 40 height 16
click at [636, 474] on span "Previous" at bounding box center [650, 470] width 40 height 16
click at [732, 495] on div "Benefits Guide Open in New Tab Open in Tab Previous 12 of 41 Next" at bounding box center [700, 254] width 1400 height 518
click at [740, 481] on div "Benefits Guide Open in New Tab Open in Tab Previous 12 of 41 Next" at bounding box center [700, 254] width 1400 height 518
click at [742, 479] on button "Next" at bounding box center [766, 470] width 60 height 26
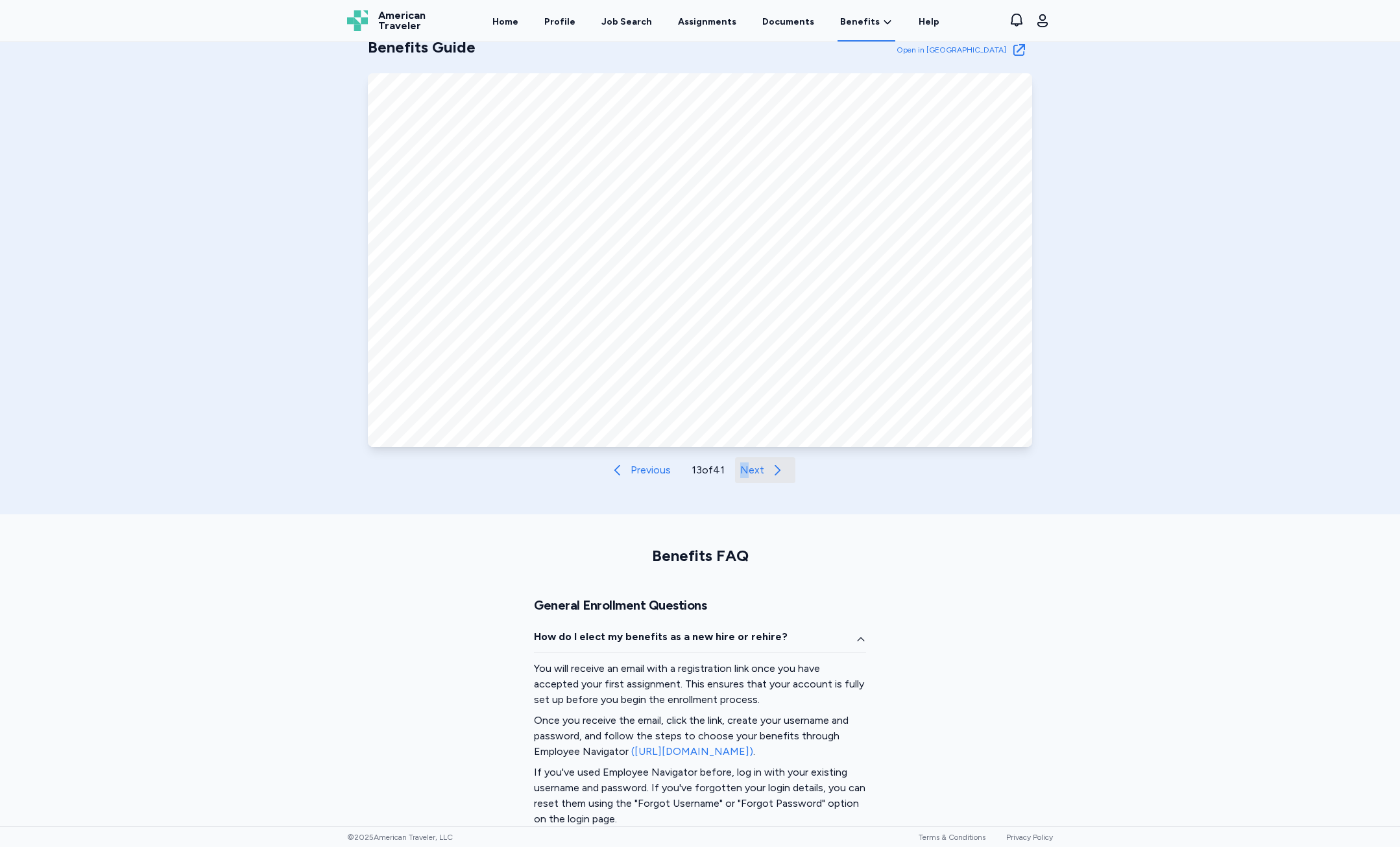
click at [742, 479] on button "Next" at bounding box center [766, 470] width 60 height 26
click at [740, 477] on button "Next" at bounding box center [766, 470] width 60 height 26
click at [596, 466] on div "Benefits Guide Open in New Tab Open in Tab Previous 15 of 41 Next" at bounding box center [700, 260] width 664 height 446
click at [634, 471] on span "Previous" at bounding box center [650, 470] width 40 height 16
click at [632, 471] on span "Previous" at bounding box center [649, 470] width 40 height 16
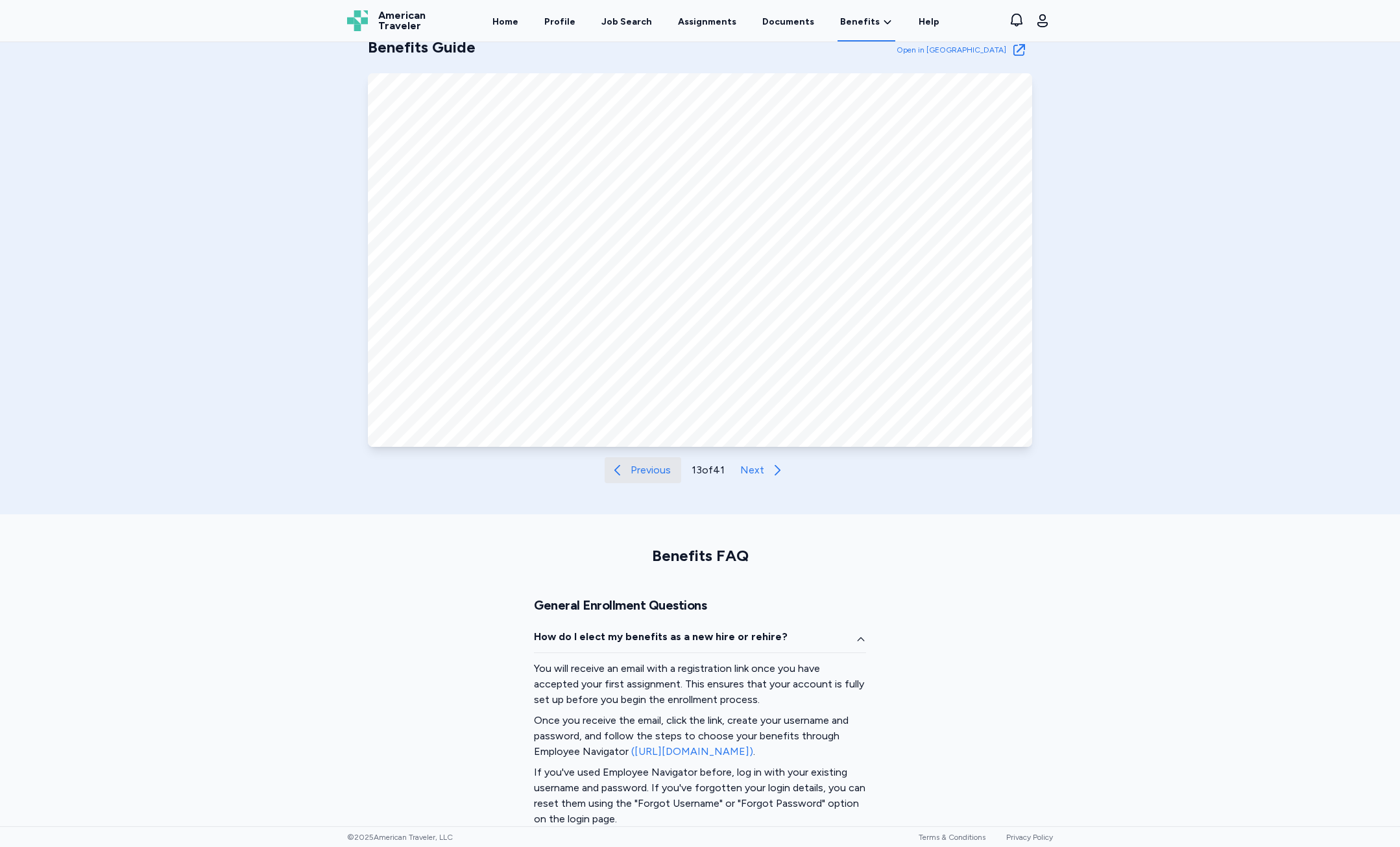
click at [631, 471] on span "Previous" at bounding box center [650, 470] width 40 height 16
click at [631, 471] on span "Previous" at bounding box center [651, 470] width 40 height 16
click at [631, 470] on span "Previous" at bounding box center [651, 470] width 40 height 16
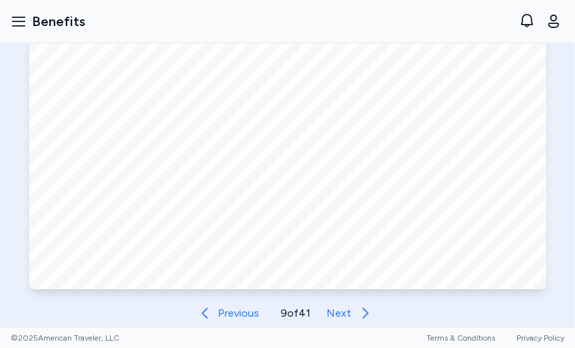
scroll to position [480, 0]
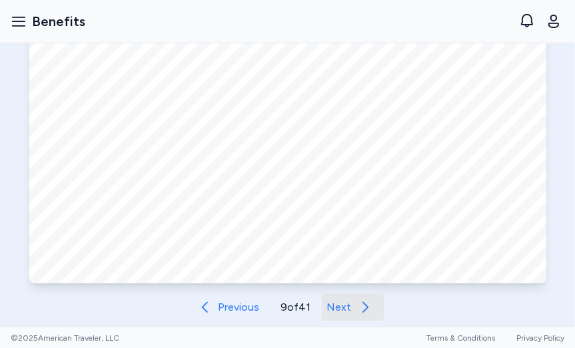
click at [337, 313] on span "Next" at bounding box center [339, 307] width 25 height 16
click at [333, 312] on span "Next" at bounding box center [341, 307] width 25 height 16
click at [349, 311] on span "Next" at bounding box center [341, 307] width 25 height 16
click at [343, 310] on span "Next" at bounding box center [341, 307] width 25 height 16
click at [337, 304] on span "Next" at bounding box center [341, 307] width 25 height 16
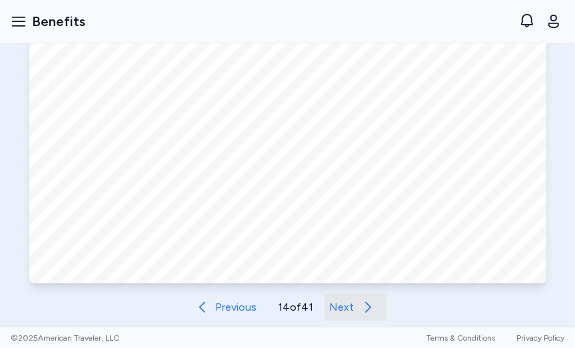
click at [355, 304] on button "Next" at bounding box center [356, 307] width 62 height 27
click at [346, 304] on span "Next" at bounding box center [341, 307] width 25 height 16
click at [332, 311] on span "Next" at bounding box center [341, 307] width 25 height 16
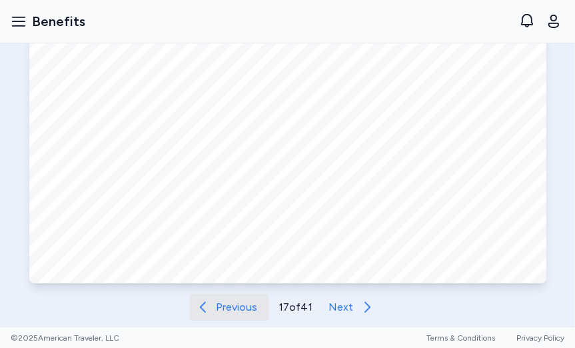
click at [217, 308] on span "Previous" at bounding box center [237, 307] width 41 height 16
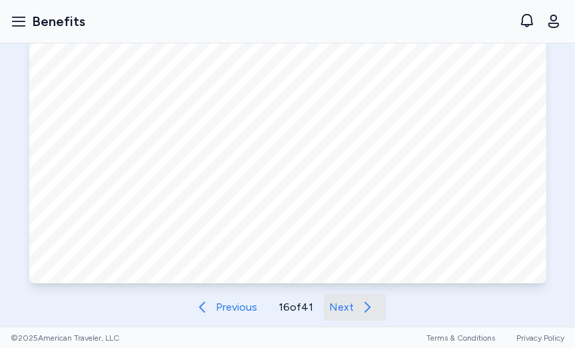
click at [325, 317] on button "Next" at bounding box center [355, 307] width 62 height 27
click at [326, 310] on button "Next" at bounding box center [355, 307] width 62 height 27
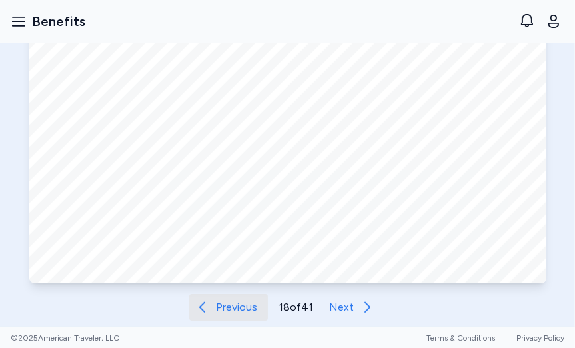
click at [225, 310] on span "Previous" at bounding box center [236, 307] width 41 height 16
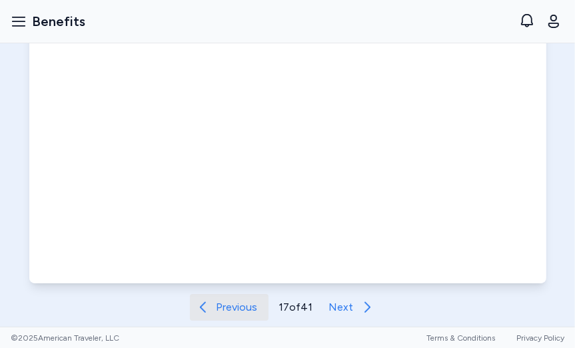
click at [225, 310] on span "Previous" at bounding box center [237, 307] width 41 height 16
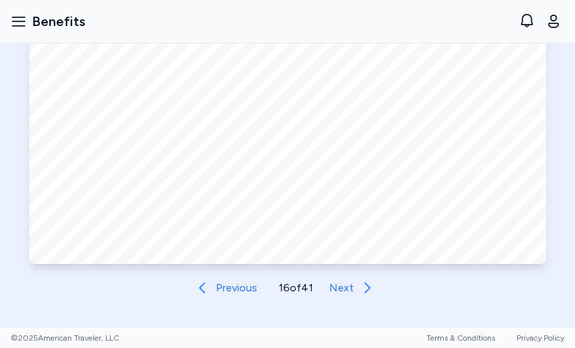
scroll to position [507, 0]
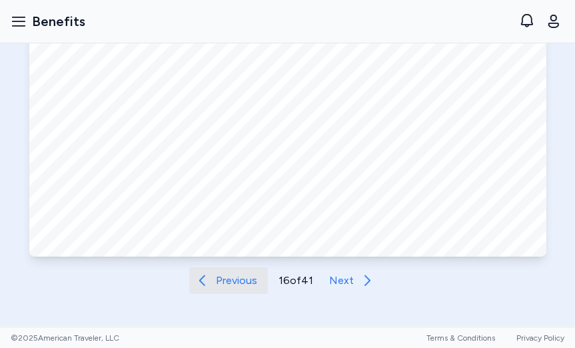
click at [230, 282] on span "Previous" at bounding box center [236, 281] width 41 height 16
click at [229, 283] on span "Previous" at bounding box center [237, 281] width 41 height 16
click at [229, 283] on span "Previous" at bounding box center [236, 281] width 41 height 16
click at [229, 283] on span "Previous" at bounding box center [237, 281] width 41 height 16
click at [233, 279] on span "Previous" at bounding box center [237, 281] width 41 height 16
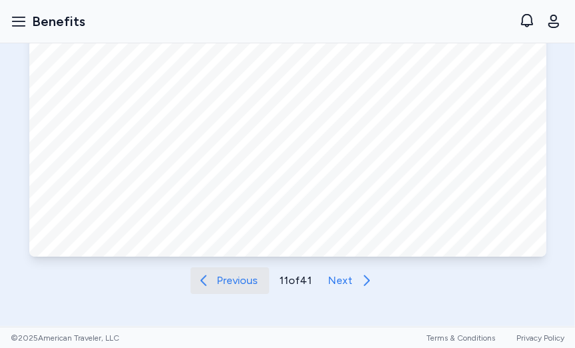
click at [254, 283] on span "Previous" at bounding box center [237, 281] width 41 height 16
click at [234, 285] on span "Previous" at bounding box center [236, 281] width 41 height 16
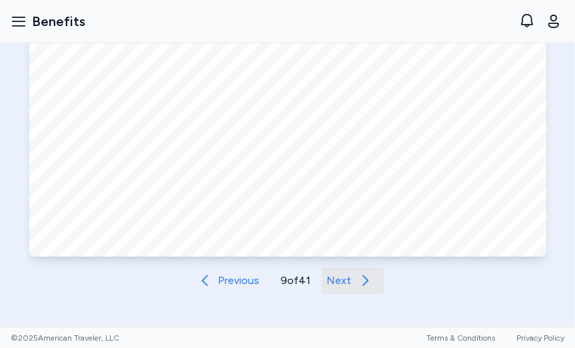
click at [348, 279] on span "Next" at bounding box center [339, 281] width 25 height 16
click at [348, 279] on span "Next" at bounding box center [341, 281] width 25 height 16
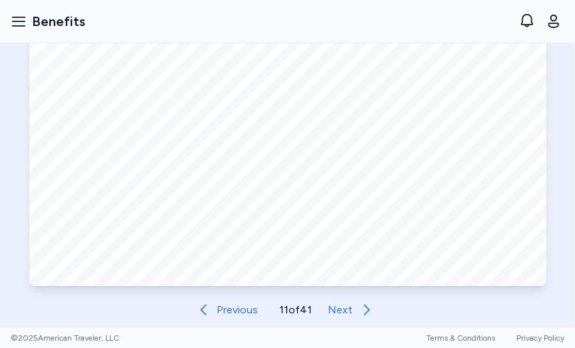
scroll to position [480, 0]
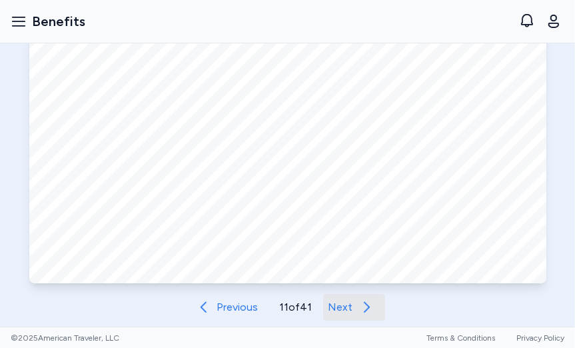
click at [352, 305] on button "Next" at bounding box center [354, 307] width 62 height 27
click at [352, 305] on button "Next" at bounding box center [355, 307] width 62 height 27
click at [352, 304] on span "Next" at bounding box center [342, 307] width 25 height 16
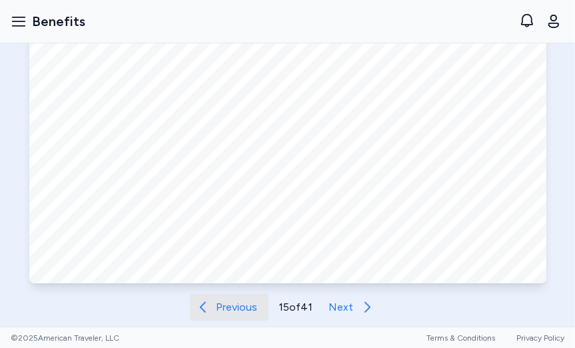
click at [245, 300] on span "Previous" at bounding box center [237, 307] width 41 height 16
drag, startPoint x: 300, startPoint y: 305, endPoint x: 307, endPoint y: 307, distance: 7.6
click at [302, 305] on p "13 of 41" at bounding box center [296, 307] width 34 height 16
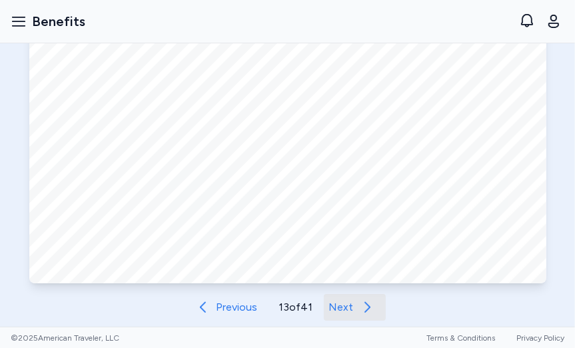
drag, startPoint x: 321, startPoint y: 303, endPoint x: 336, endPoint y: 305, distance: 14.8
click at [325, 303] on div "Previous 13 of 41 Next" at bounding box center [288, 307] width 196 height 27
click at [336, 305] on span "Next" at bounding box center [341, 307] width 25 height 16
click at [335, 305] on span "Next" at bounding box center [342, 307] width 25 height 16
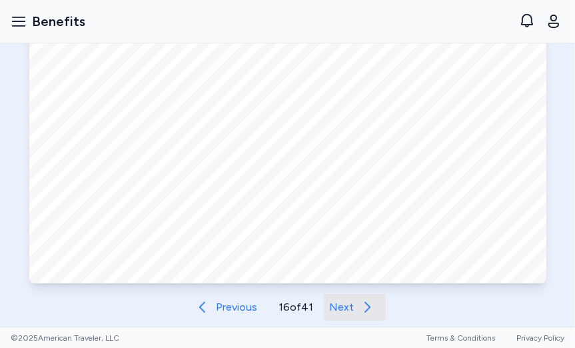
click at [335, 305] on span "Next" at bounding box center [341, 307] width 25 height 16
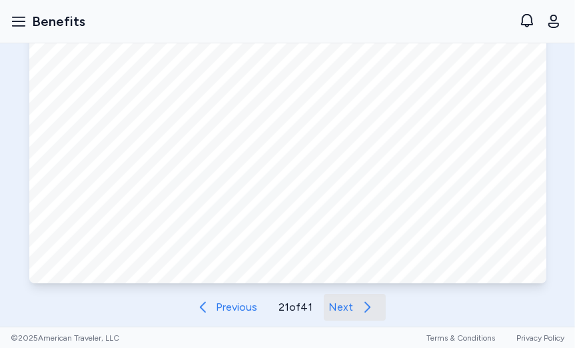
click at [335, 305] on span "Next" at bounding box center [341, 307] width 25 height 16
click at [335, 305] on span "Next" at bounding box center [342, 307] width 25 height 16
click at [334, 302] on span "Next" at bounding box center [343, 307] width 25 height 16
click at [349, 321] on div "Benefits Guide Open in New Tab Open in Tab Previous 25 of 41 Next" at bounding box center [287, 143] width 575 height 419
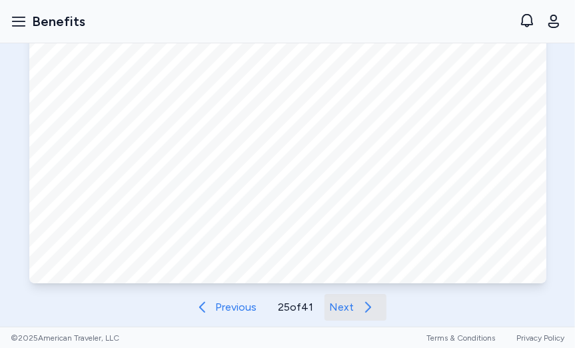
click at [351, 315] on span "Next" at bounding box center [342, 307] width 25 height 16
click at [351, 313] on span "Next" at bounding box center [342, 307] width 25 height 16
click at [349, 311] on span "Next" at bounding box center [342, 307] width 25 height 16
click at [348, 309] on span "Next" at bounding box center [342, 307] width 25 height 16
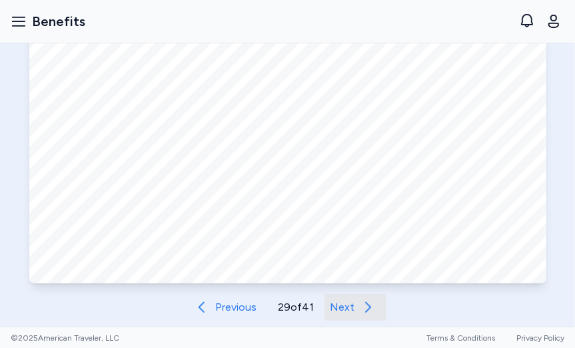
click at [348, 309] on span "Next" at bounding box center [342, 307] width 25 height 16
click at [348, 309] on span "Next" at bounding box center [341, 307] width 25 height 16
click at [348, 309] on span "Next" at bounding box center [342, 307] width 25 height 16
click at [344, 307] on span "Next" at bounding box center [343, 307] width 25 height 16
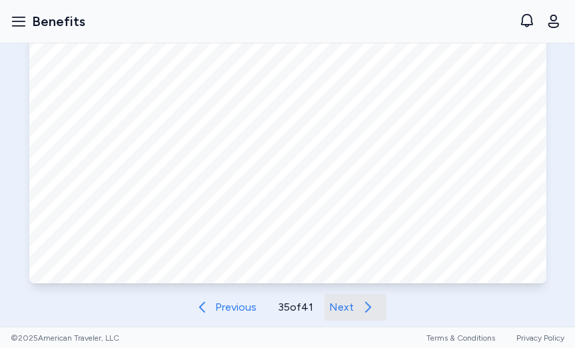
click at [344, 307] on span "Next" at bounding box center [342, 307] width 25 height 16
click at [347, 307] on span "Next" at bounding box center [342, 307] width 25 height 16
click at [345, 305] on span "Next" at bounding box center [342, 307] width 25 height 16
click at [347, 303] on span "Next" at bounding box center [342, 307] width 25 height 16
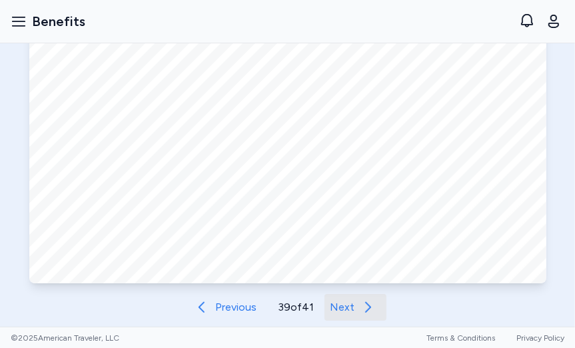
click at [347, 303] on span "Next" at bounding box center [342, 307] width 25 height 16
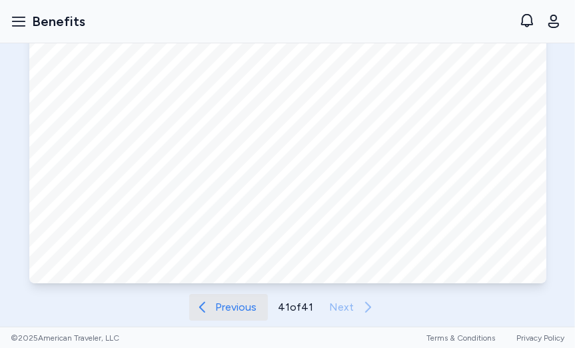
click at [225, 316] on button "Previous" at bounding box center [228, 307] width 79 height 27
click at [230, 312] on span "Previous" at bounding box center [235, 307] width 41 height 16
click at [230, 311] on span "Previous" at bounding box center [235, 307] width 41 height 16
click at [230, 311] on span "Previous" at bounding box center [236, 307] width 41 height 16
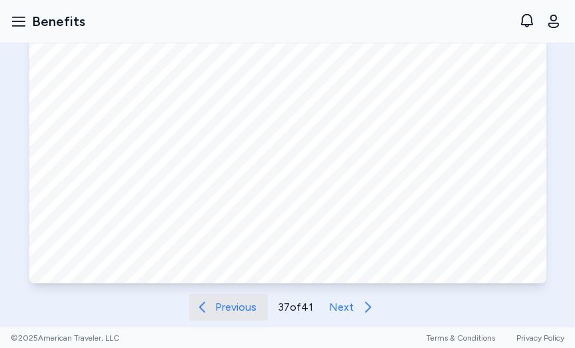
click at [230, 311] on span "Previous" at bounding box center [236, 307] width 41 height 16
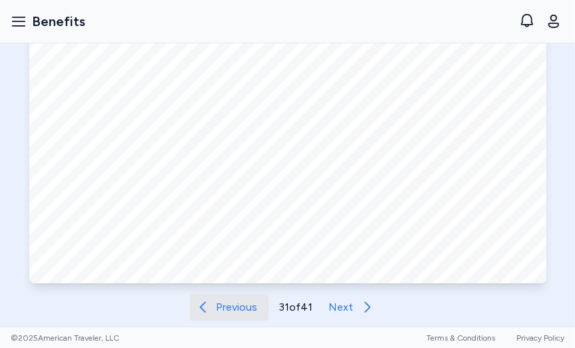
click at [230, 311] on span "Previous" at bounding box center [237, 307] width 41 height 16
click at [230, 311] on span "Previous" at bounding box center [235, 307] width 41 height 16
click at [229, 311] on span "Previous" at bounding box center [235, 307] width 41 height 16
click at [229, 311] on span "Previous" at bounding box center [236, 307] width 41 height 16
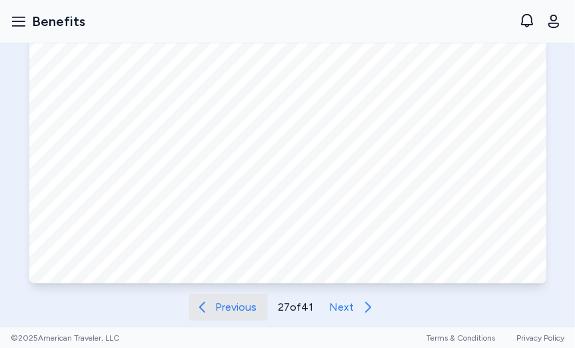
click at [229, 311] on span "Previous" at bounding box center [236, 307] width 41 height 16
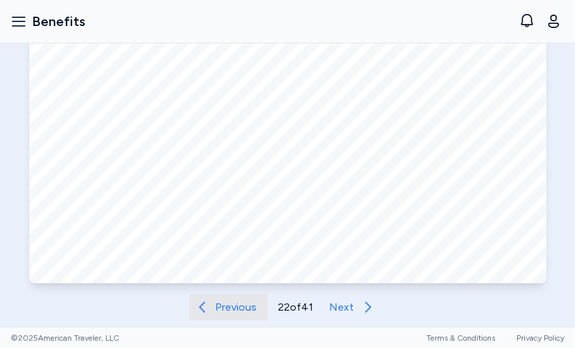
click at [229, 311] on span "Previous" at bounding box center [236, 307] width 41 height 16
click at [229, 311] on span "Previous" at bounding box center [235, 307] width 41 height 16
click at [229, 311] on span "Previous" at bounding box center [236, 307] width 41 height 16
click at [229, 311] on span "Previous" at bounding box center [237, 307] width 41 height 16
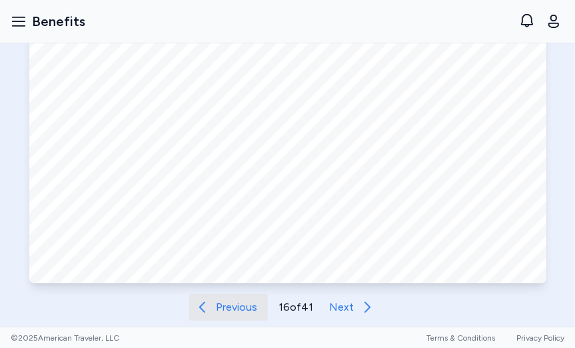
click at [229, 311] on span "Previous" at bounding box center [236, 307] width 41 height 16
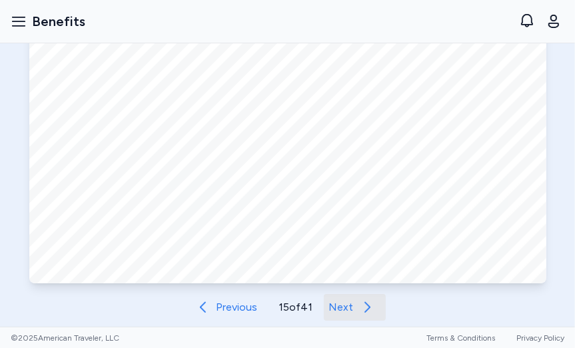
click at [332, 311] on span "Next" at bounding box center [341, 307] width 25 height 16
click at [333, 311] on span "Next" at bounding box center [341, 307] width 25 height 16
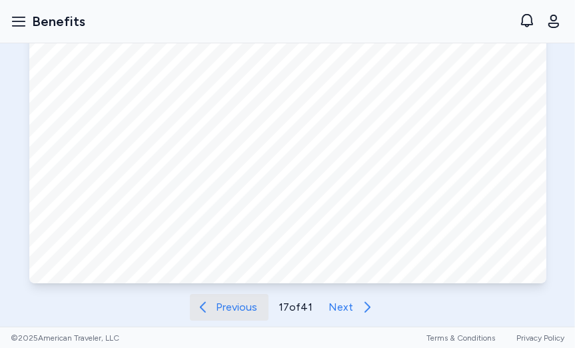
click at [221, 303] on span "Previous" at bounding box center [237, 307] width 41 height 16
click at [224, 303] on span "Previous" at bounding box center [237, 307] width 41 height 16
click at [236, 307] on span "Previous" at bounding box center [236, 307] width 41 height 16
click at [250, 303] on span "Previous" at bounding box center [237, 307] width 41 height 16
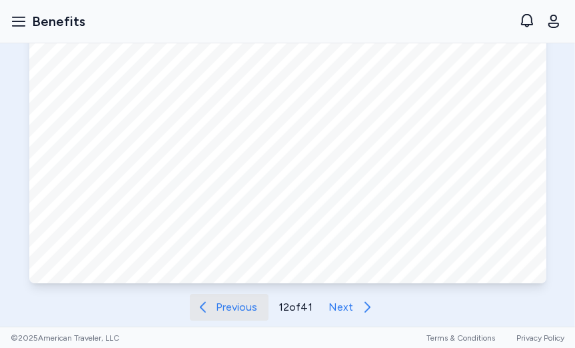
click at [249, 303] on span "Previous" at bounding box center [237, 307] width 41 height 16
click at [217, 309] on span "Previous" at bounding box center [237, 307] width 41 height 16
click at [242, 295] on button "Previous" at bounding box center [228, 307] width 79 height 27
click at [242, 301] on span "Previous" at bounding box center [239, 307] width 41 height 16
drag, startPoint x: 344, startPoint y: 322, endPoint x: 350, endPoint y: 317, distance: 7.6
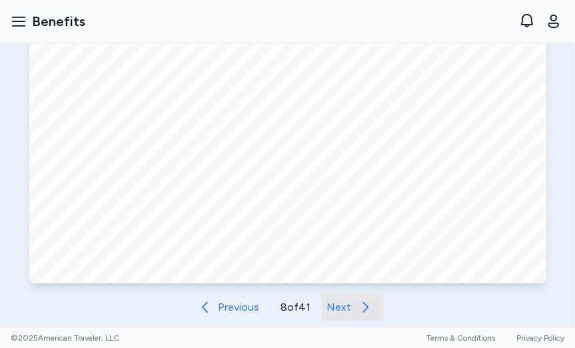
click at [344, 322] on div "Benefits Guide Open in New Tab Open in Tab Previous 8 of 41 Next" at bounding box center [287, 143] width 575 height 419
click at [349, 313] on button "Next" at bounding box center [353, 307] width 62 height 27
drag, startPoint x: 229, startPoint y: 311, endPoint x: 319, endPoint y: 307, distance: 90.1
click at [228, 311] on span "Previous" at bounding box center [239, 307] width 41 height 16
click at [355, 303] on button "Next" at bounding box center [353, 307] width 62 height 27
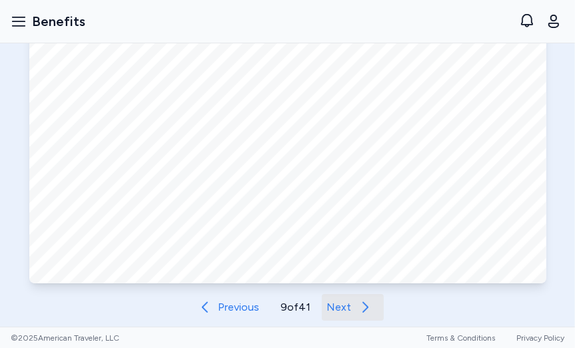
click at [350, 310] on button "Next" at bounding box center [353, 307] width 62 height 27
click at [351, 305] on span "Next" at bounding box center [341, 307] width 25 height 16
click at [289, 313] on p "11 of 41" at bounding box center [296, 307] width 33 height 16
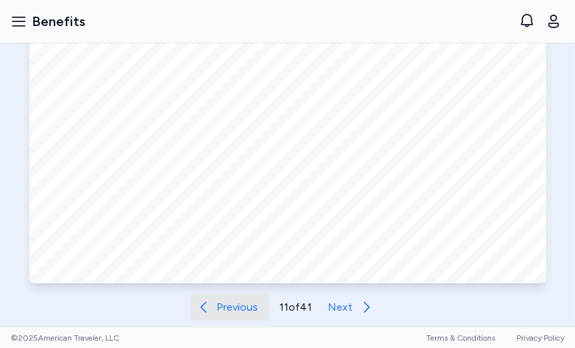
click at [245, 308] on span "Previous" at bounding box center [237, 307] width 41 height 16
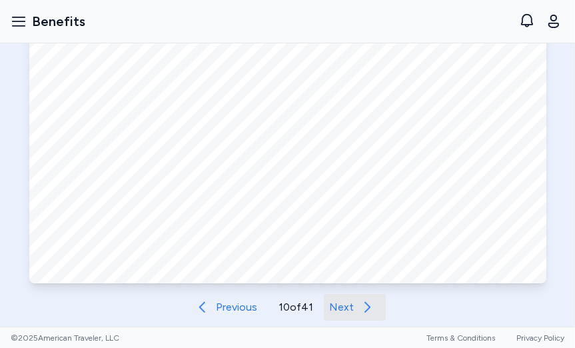
click at [331, 305] on span "Next" at bounding box center [341, 307] width 25 height 16
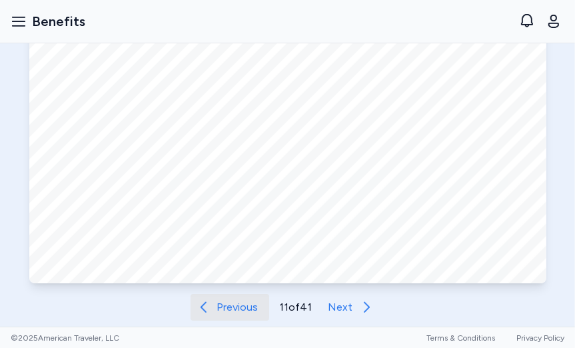
click at [229, 309] on span "Previous" at bounding box center [237, 307] width 41 height 16
click at [229, 309] on span "Previous" at bounding box center [236, 307] width 41 height 16
click at [226, 306] on span "Previous" at bounding box center [239, 307] width 41 height 16
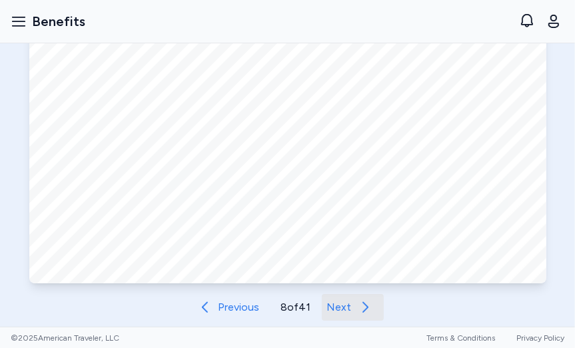
click at [343, 317] on button "Next" at bounding box center [353, 307] width 62 height 27
click at [336, 319] on button "Next" at bounding box center [353, 307] width 62 height 27
click at [355, 315] on button "Next" at bounding box center [355, 307] width 62 height 27
click at [346, 311] on span "Next" at bounding box center [341, 307] width 25 height 16
click at [349, 313] on span "Next" at bounding box center [341, 307] width 25 height 16
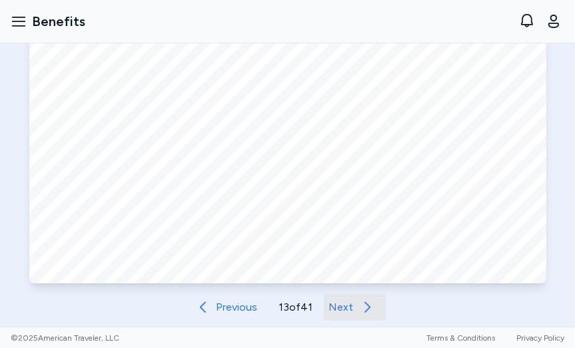
click at [349, 311] on span "Next" at bounding box center [341, 307] width 25 height 16
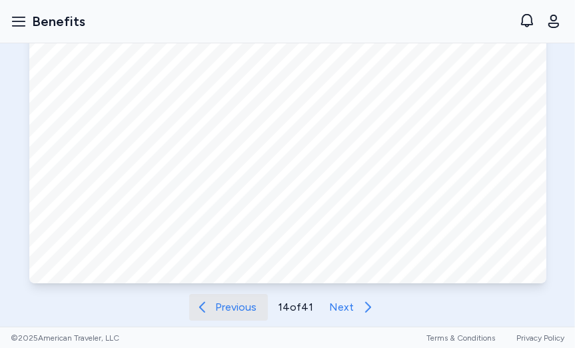
click at [233, 307] on span "Previous" at bounding box center [236, 307] width 41 height 16
click at [235, 301] on span "Previous" at bounding box center [237, 307] width 41 height 16
